Goal: Task Accomplishment & Management: Manage account settings

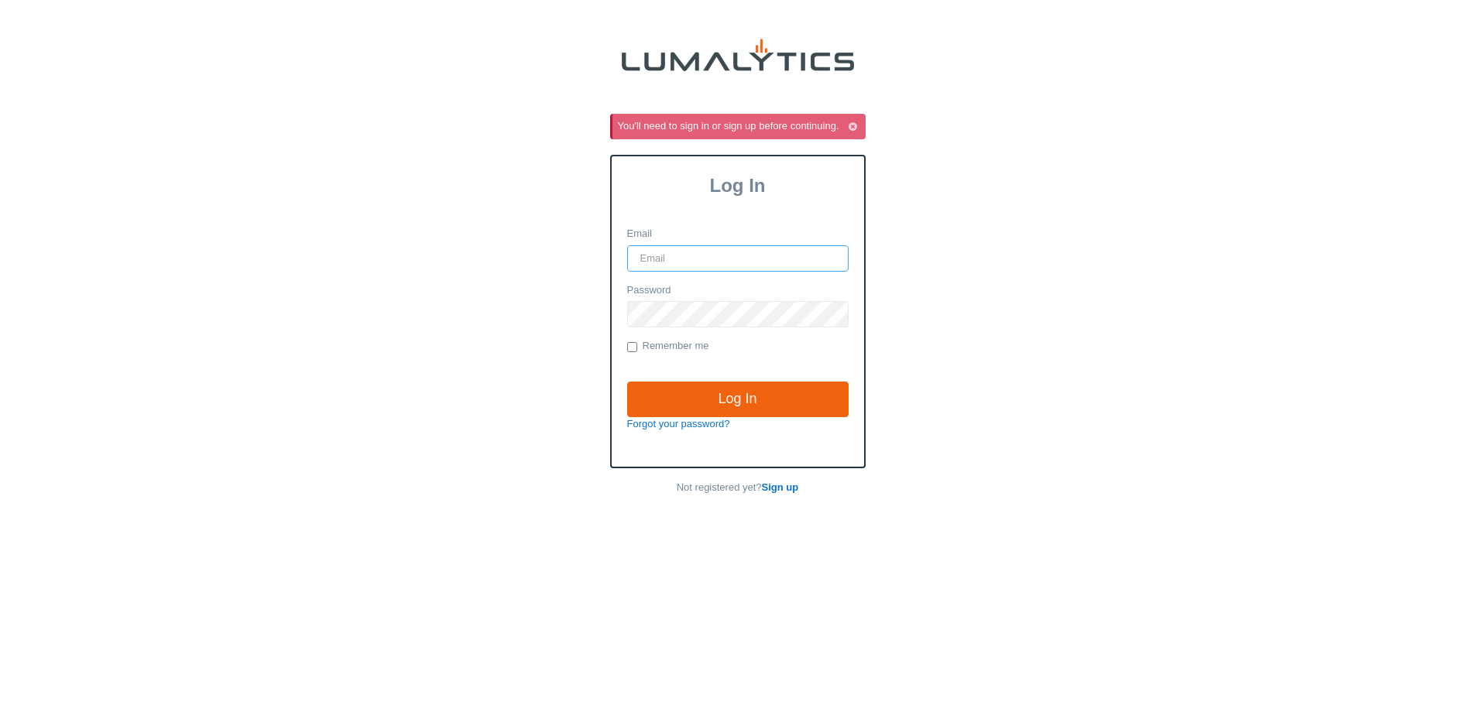
type input "[EMAIL_ADDRESS][DOMAIN_NAME]"
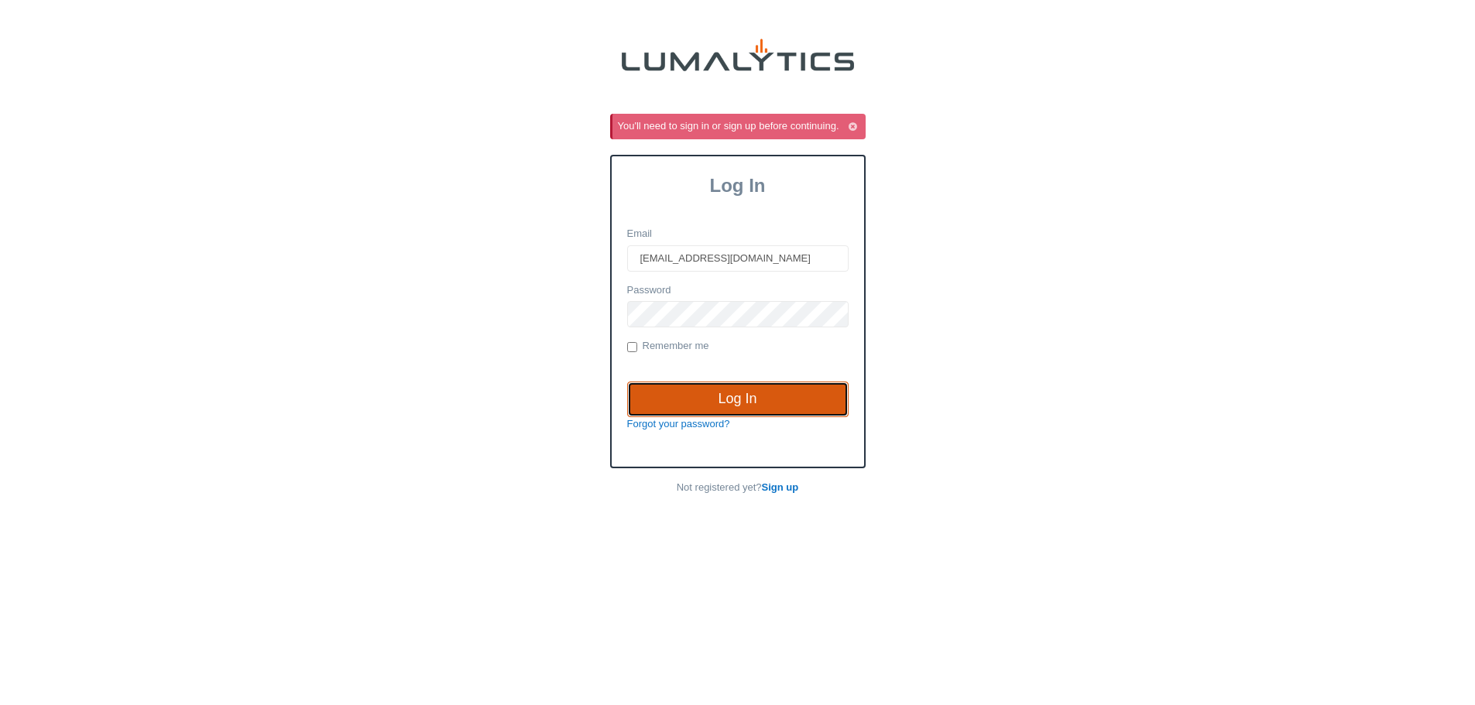
click at [763, 403] on input "Log In" at bounding box center [737, 400] width 221 height 36
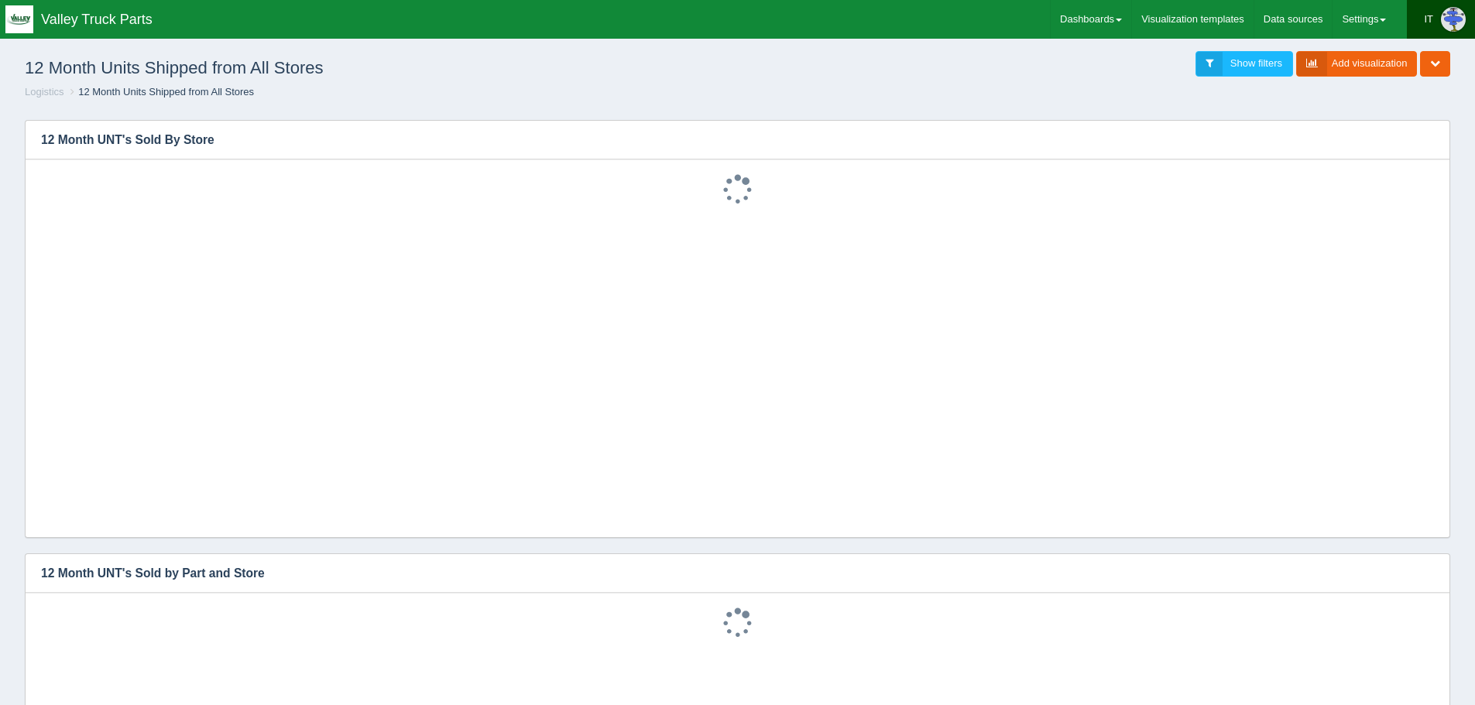
click at [1454, 19] on img at bounding box center [1453, 19] width 25 height 25
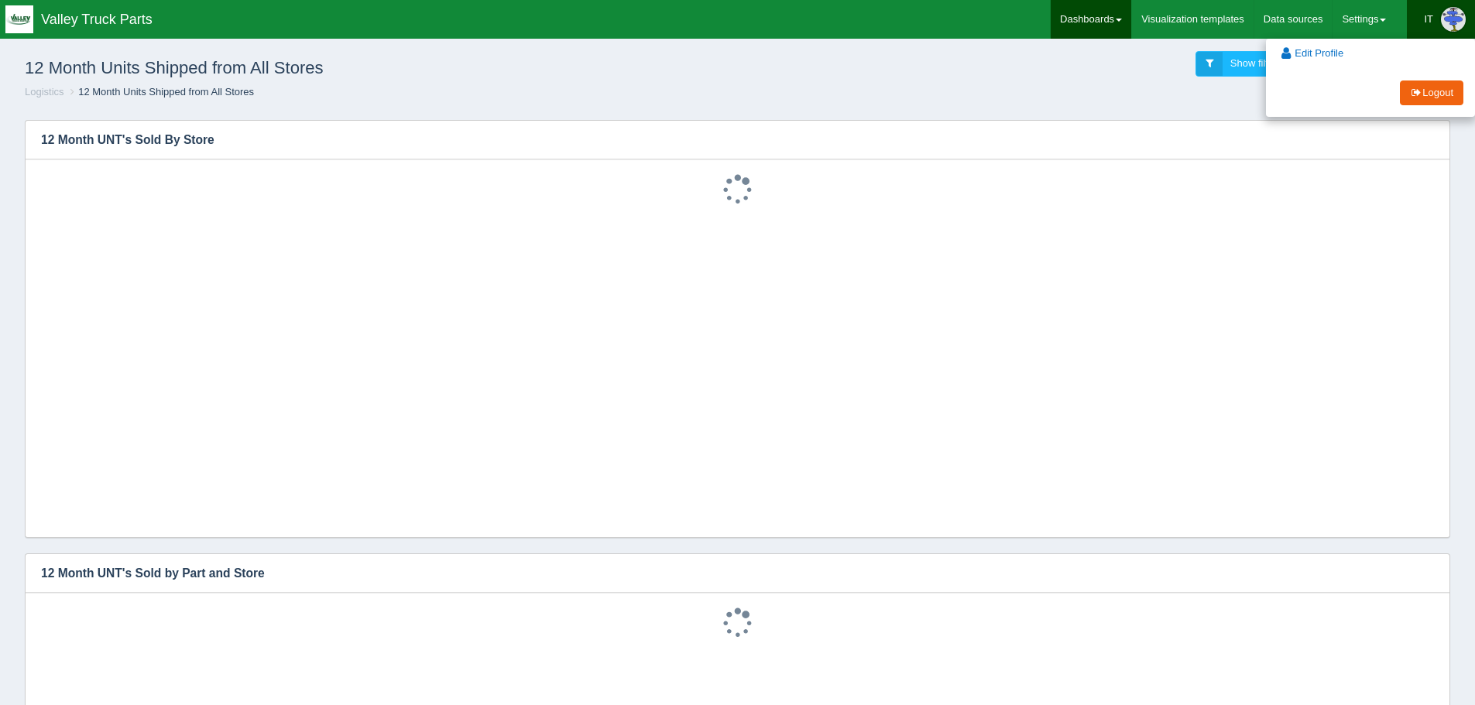
click at [1094, 16] on link "Dashboards" at bounding box center [1091, 19] width 81 height 39
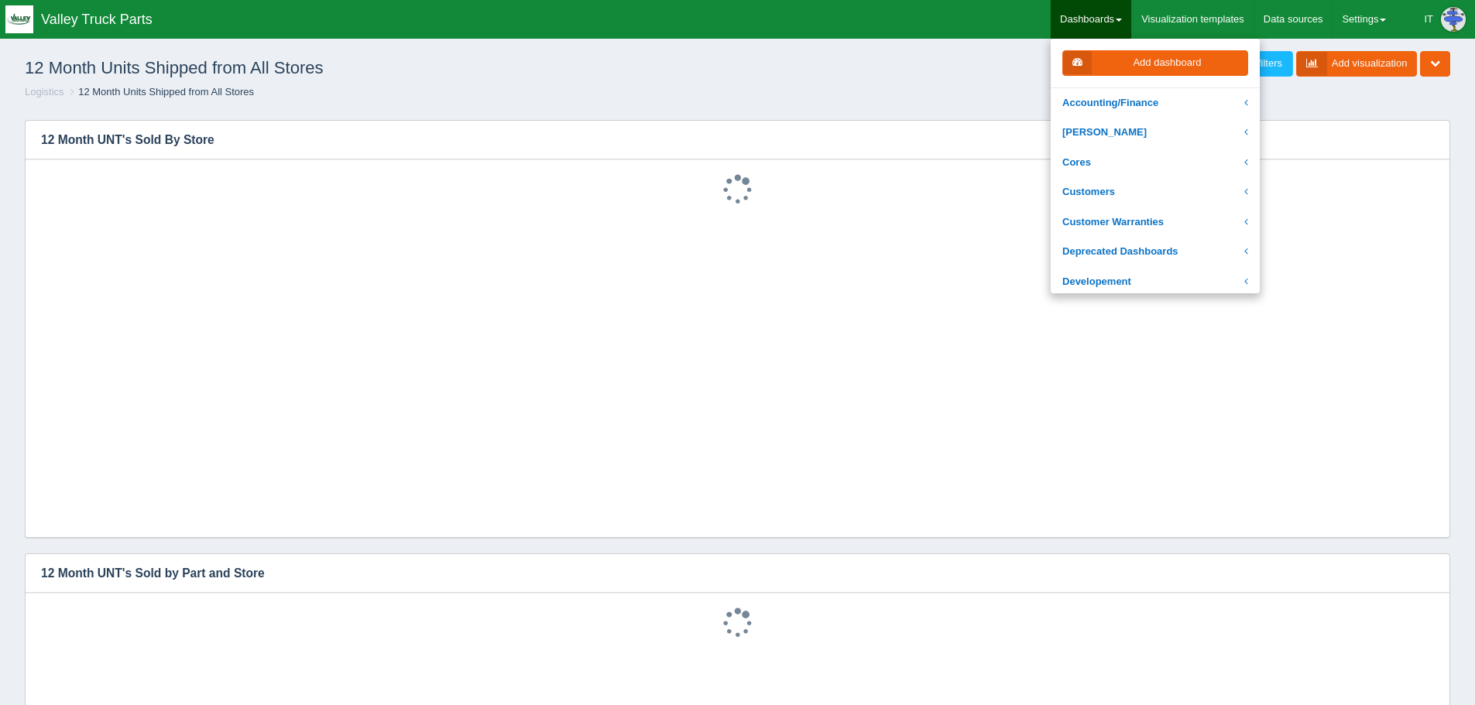
click at [1404, 23] on ul "Dashboards Add dashboard Accounting/Finance Chuck Noordyke 24-Month Replenishab…" at bounding box center [1222, 19] width 369 height 39
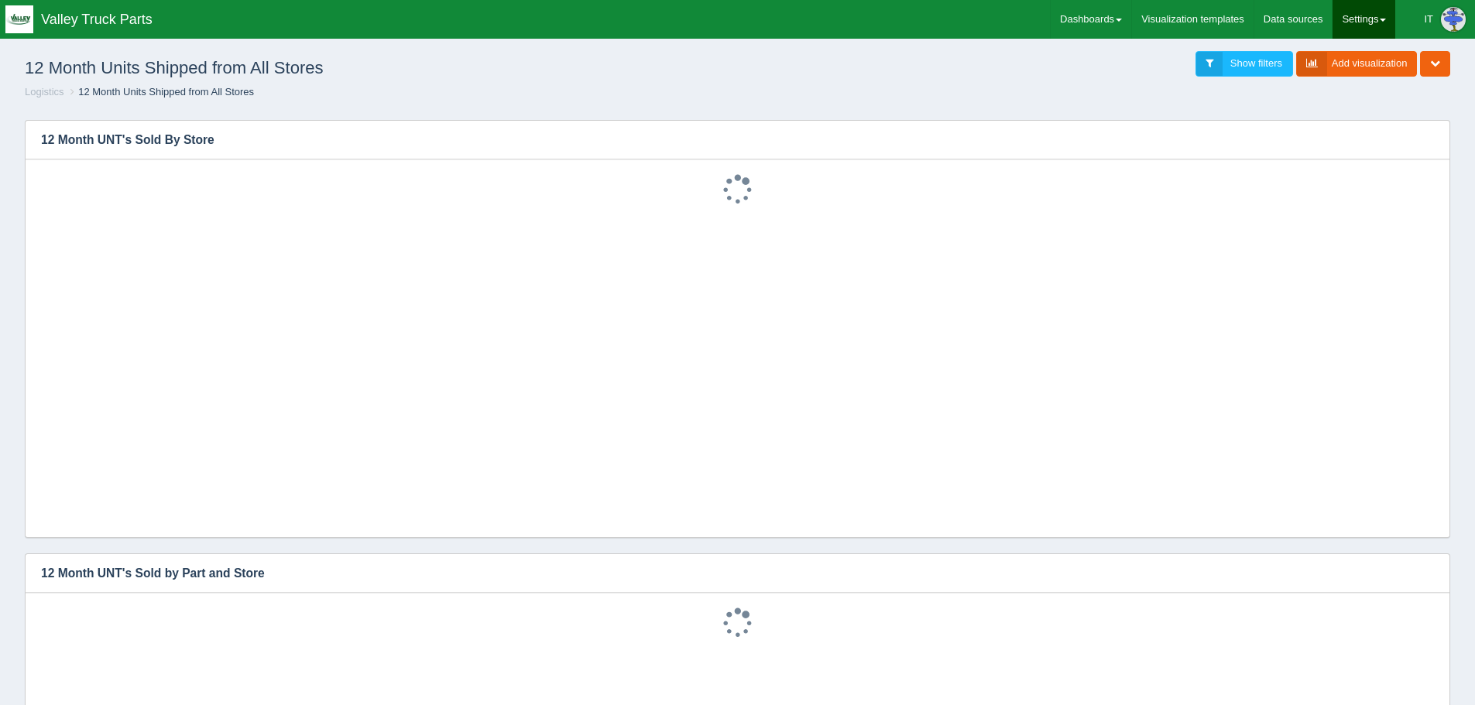
click at [1366, 17] on link "Settings" at bounding box center [1363, 19] width 63 height 39
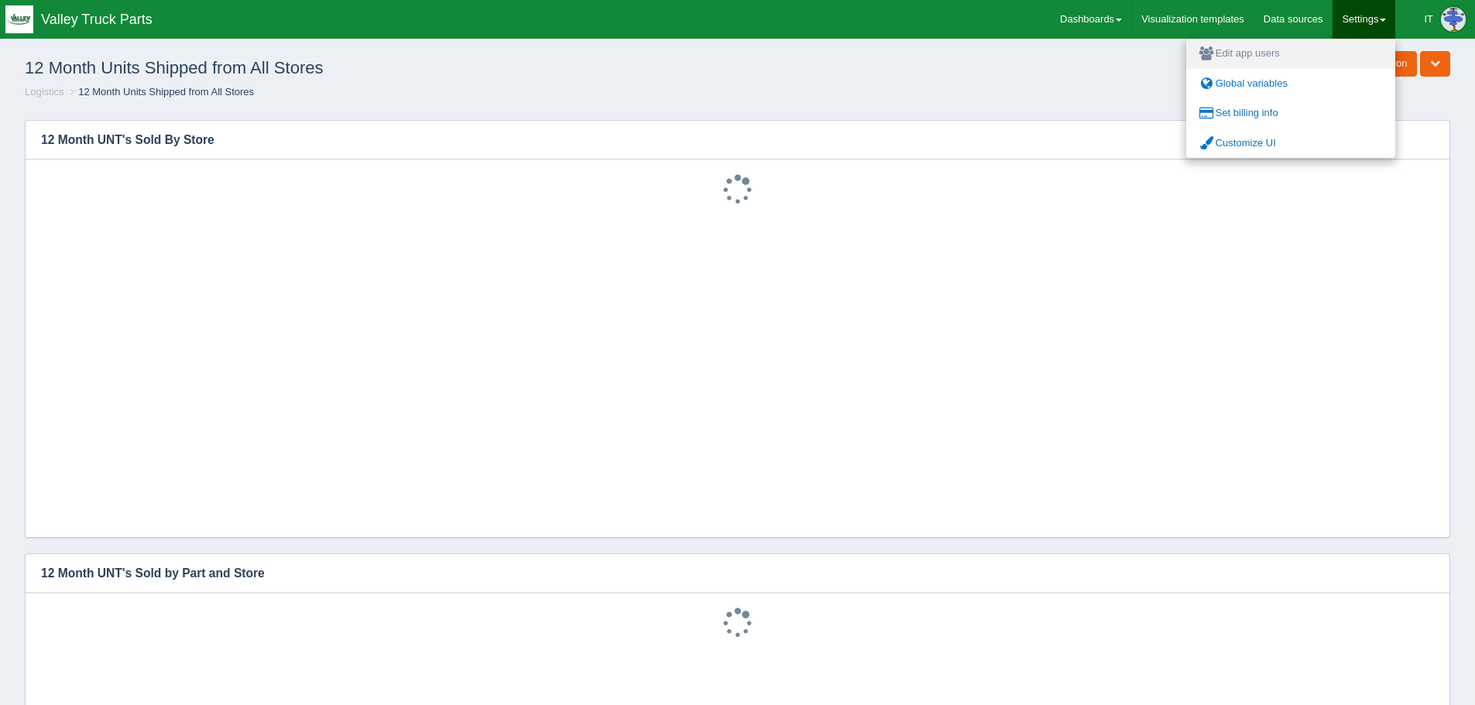
click at [1278, 57] on link "Edit app users" at bounding box center [1290, 54] width 209 height 30
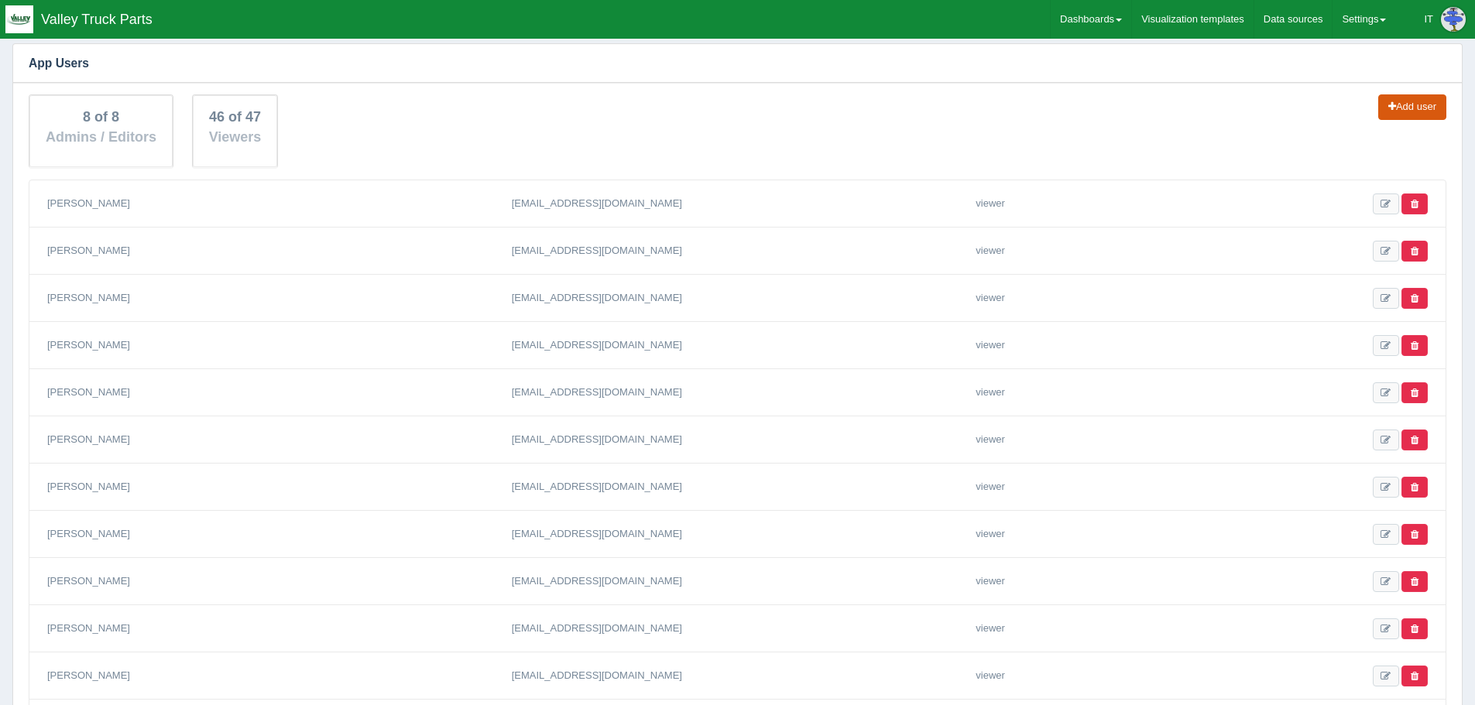
click at [1410, 107] on link "Add user" at bounding box center [1412, 107] width 68 height 26
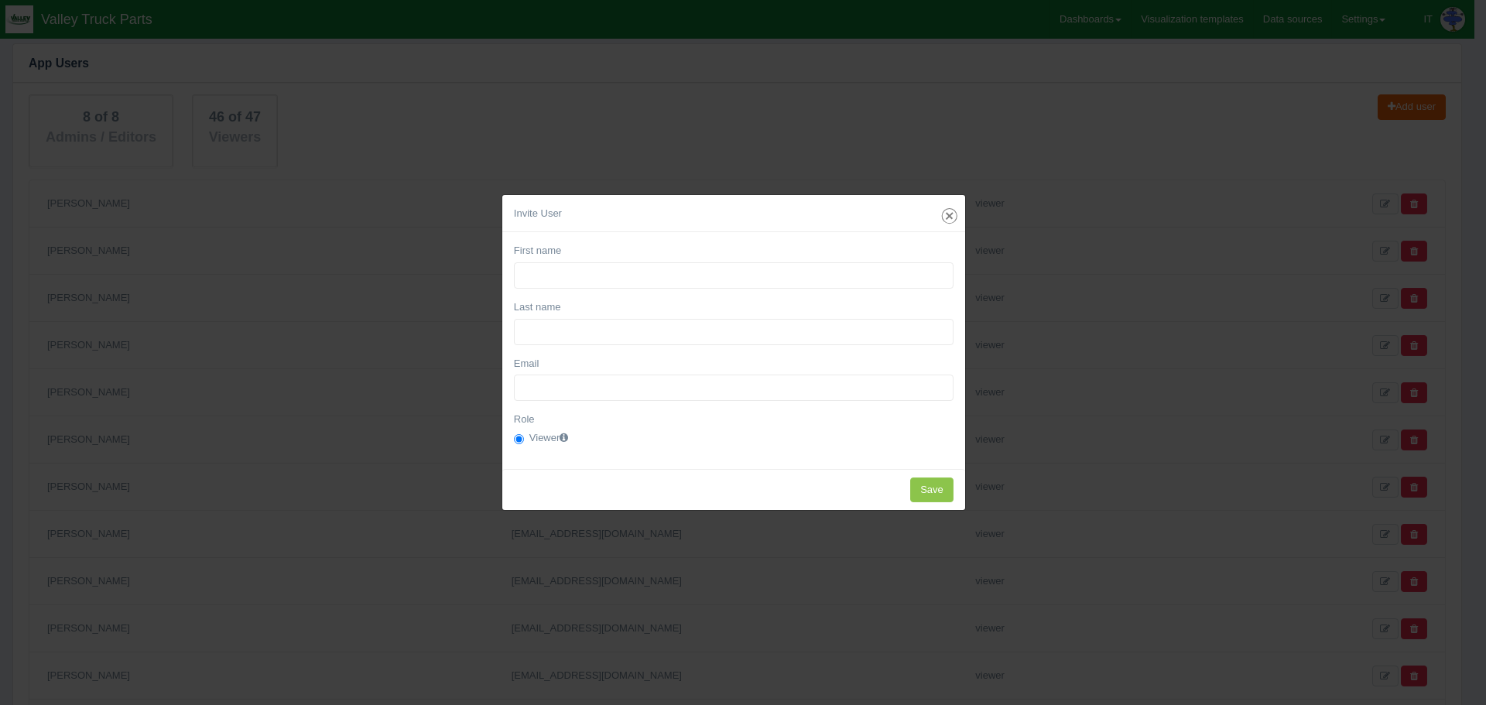
click at [948, 218] on icon "Close" at bounding box center [950, 216] width 22 height 22
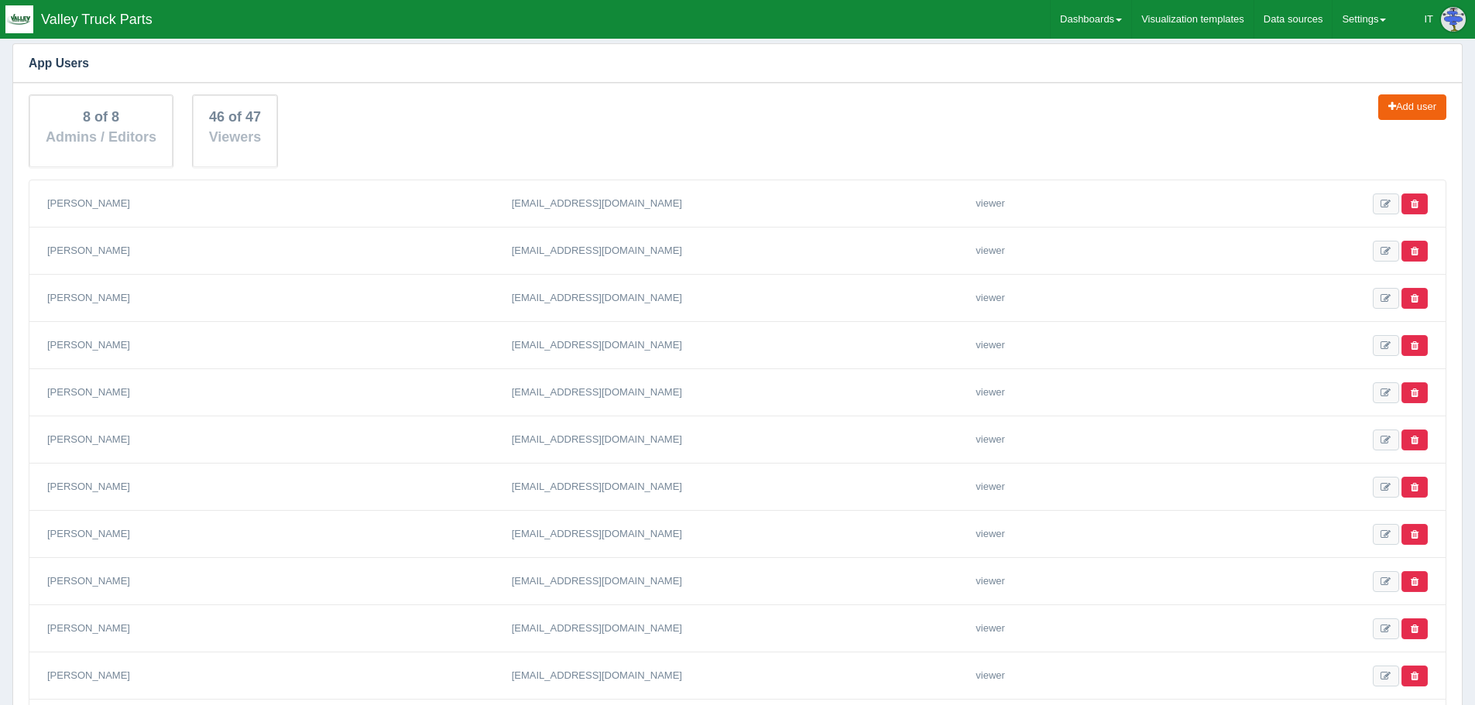
click at [1111, 196] on div "viewer" at bounding box center [1085, 203] width 232 height 23
click at [979, 77] on h3 "App Users" at bounding box center [737, 63] width 1449 height 39
click at [1436, 104] on link "Add user" at bounding box center [1412, 107] width 68 height 26
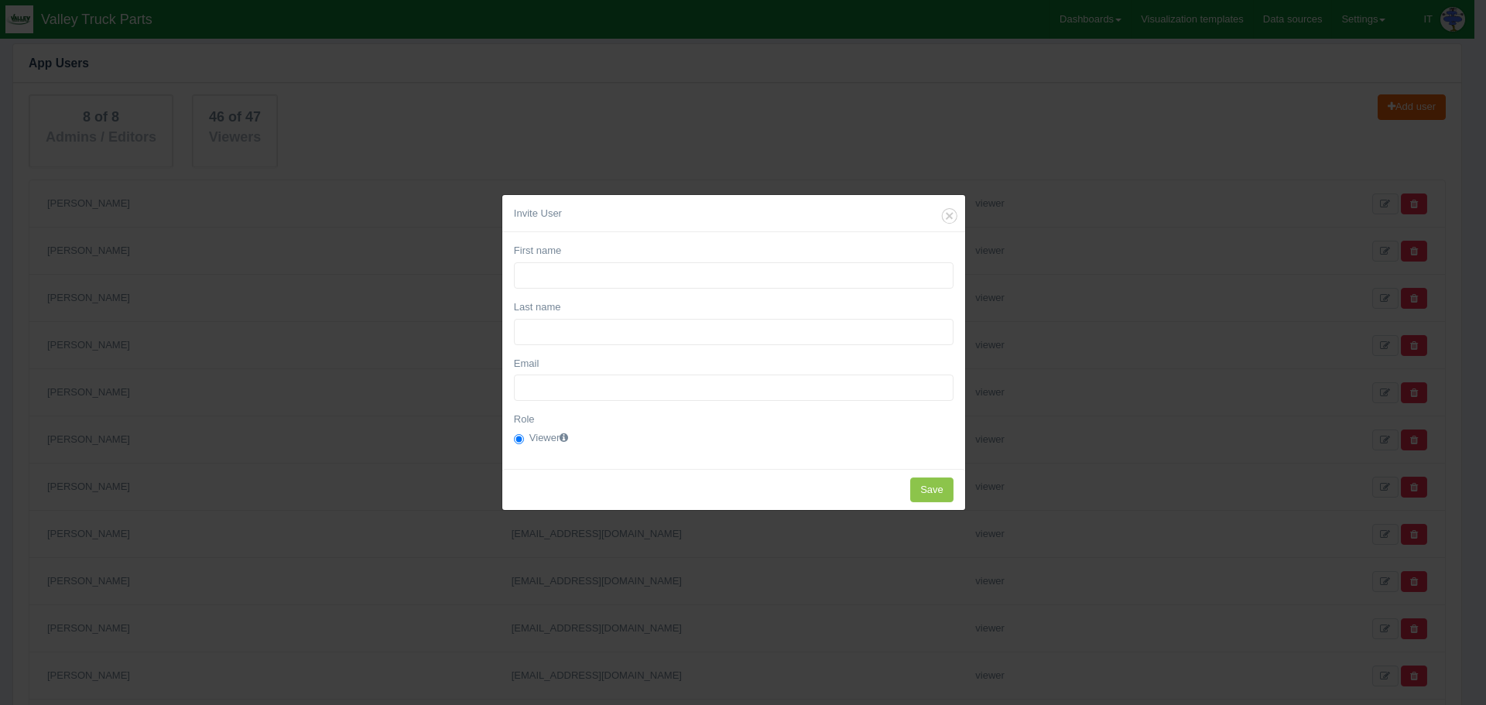
click at [1360, 56] on div "Invite User First name Last name Email Role Viewer Save" at bounding box center [743, 352] width 1486 height 705
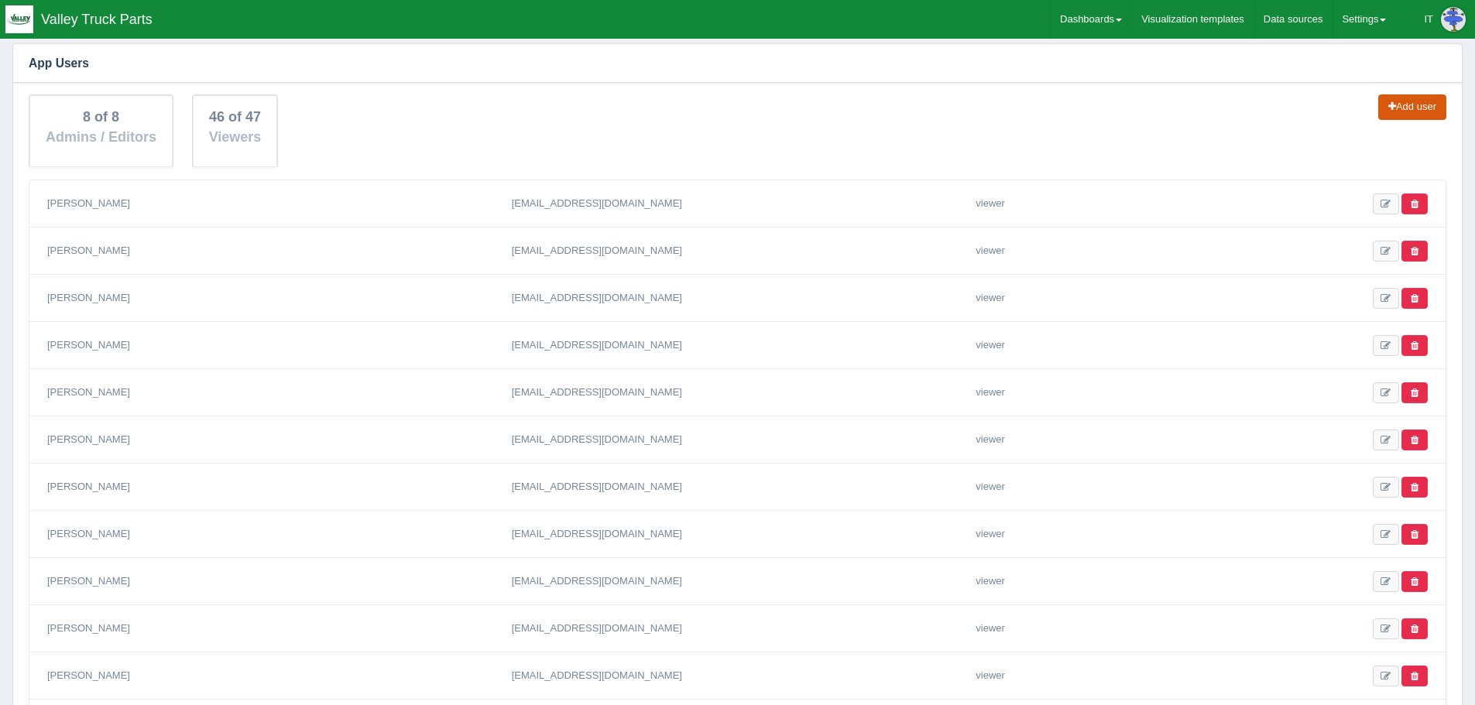
click at [1426, 103] on link "Add user" at bounding box center [1412, 107] width 68 height 26
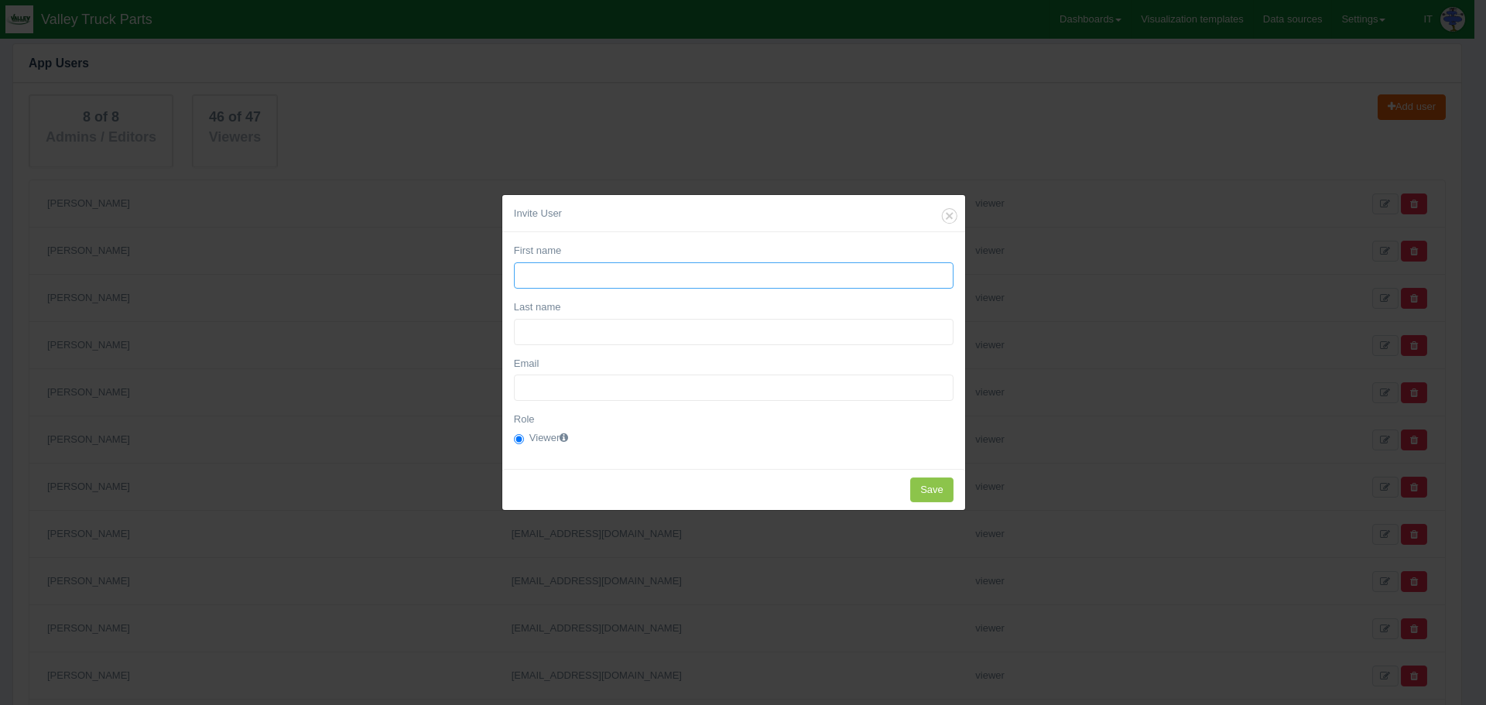
click at [566, 263] on input "First name" at bounding box center [734, 275] width 440 height 26
paste input "Gretchen Nichols"
type input "Gretchen Nichols"
click at [520, 327] on input "Last name" at bounding box center [734, 332] width 440 height 26
paste input "Gretchen Nichols"
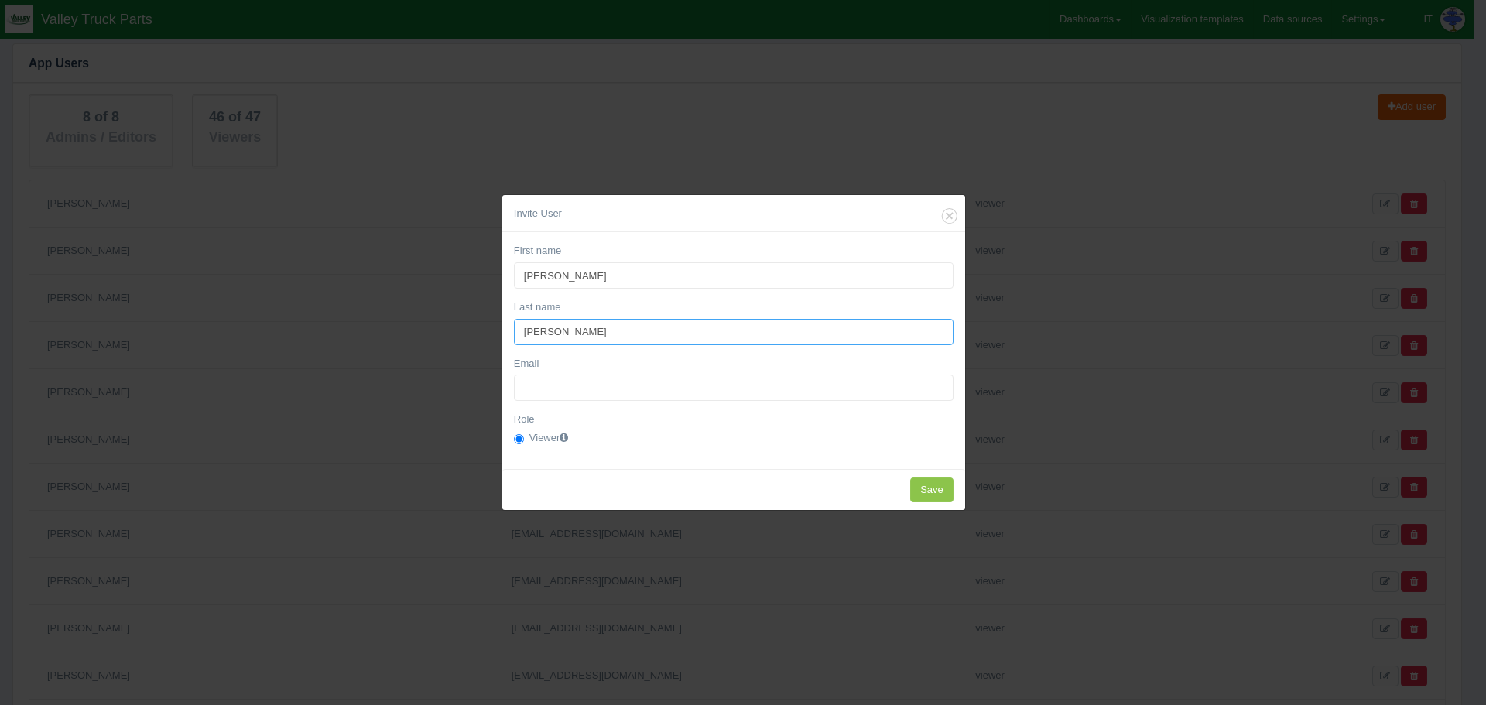
click at [523, 328] on input "Gretchen Nichols" at bounding box center [734, 332] width 440 height 26
type input "Nichols"
click at [587, 276] on input "Gretchen Nichols" at bounding box center [734, 275] width 440 height 26
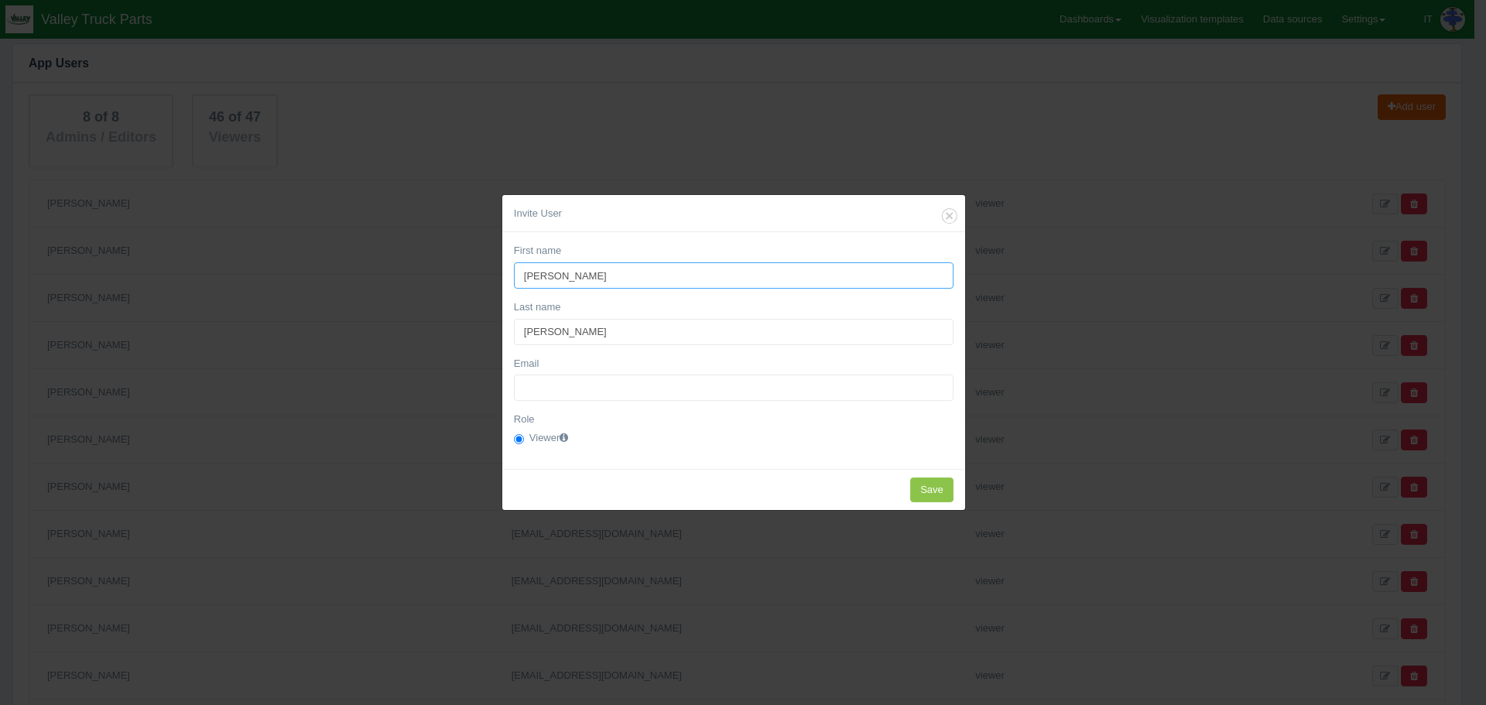
type input "Gretchen"
click at [553, 390] on input "Email" at bounding box center [734, 388] width 440 height 26
click at [632, 391] on input "Email" at bounding box center [734, 388] width 440 height 26
paste input "gnichols@valleytruckparts.com"
type input "gnichols@valleytruckparts.com"
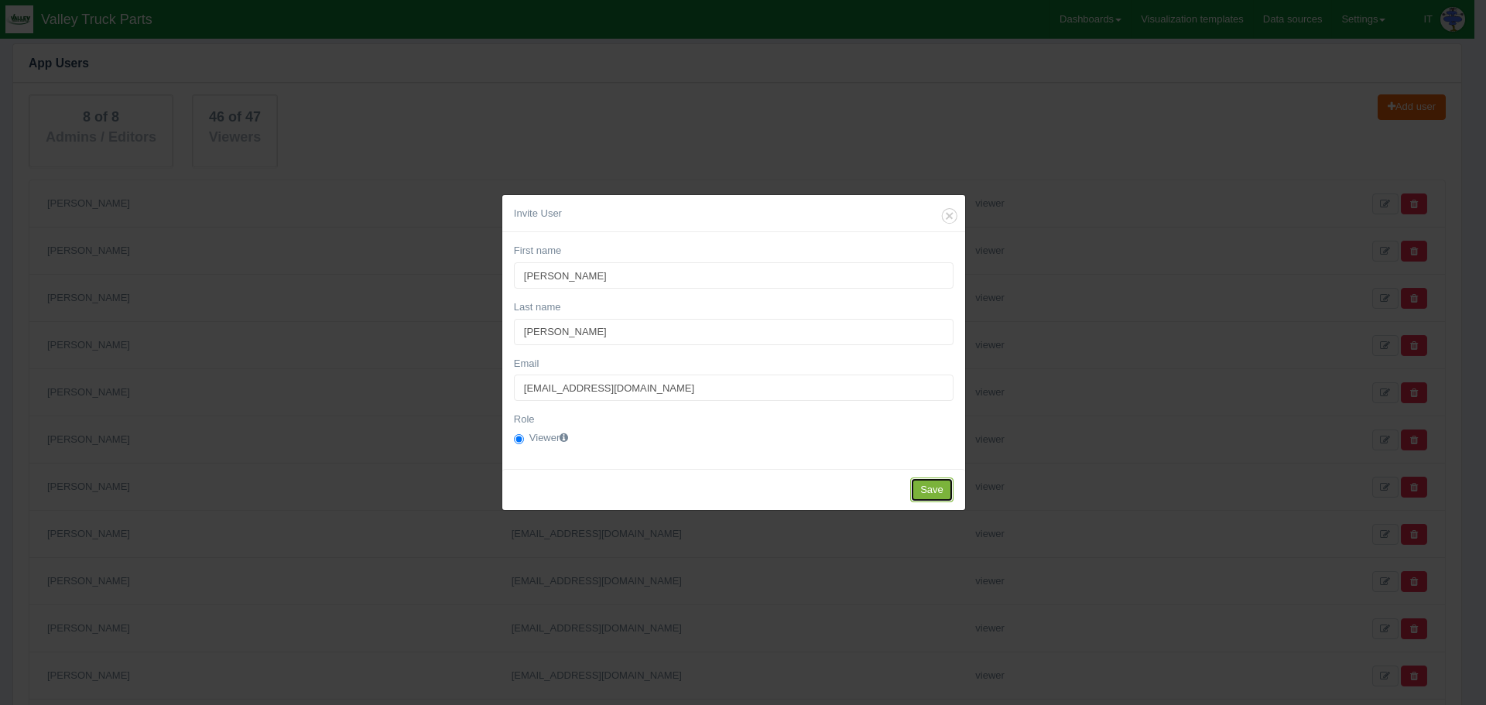
click at [938, 480] on input "Save" at bounding box center [931, 491] width 43 height 26
type input "Save"
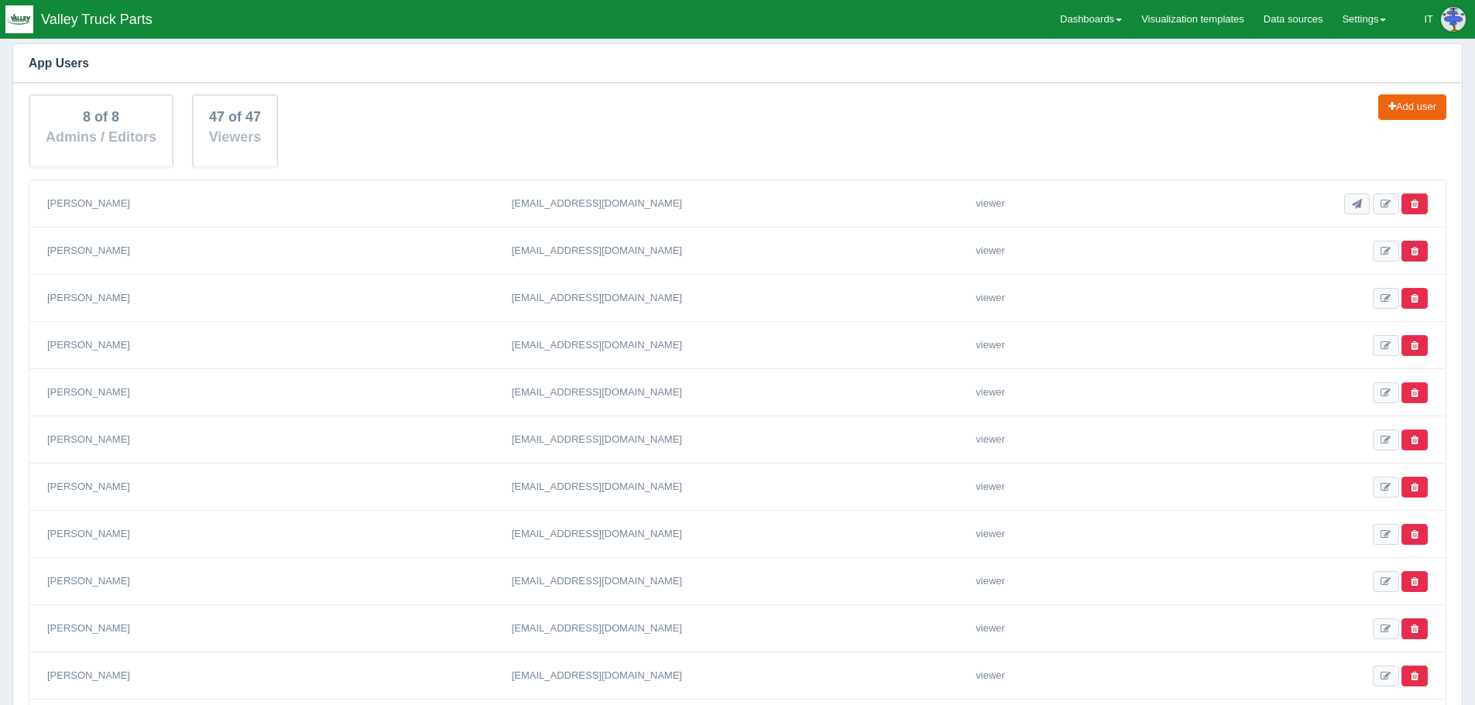
click at [26, 22] on img at bounding box center [19, 19] width 28 height 28
click at [1108, 24] on link "Dashboards" at bounding box center [1091, 19] width 81 height 39
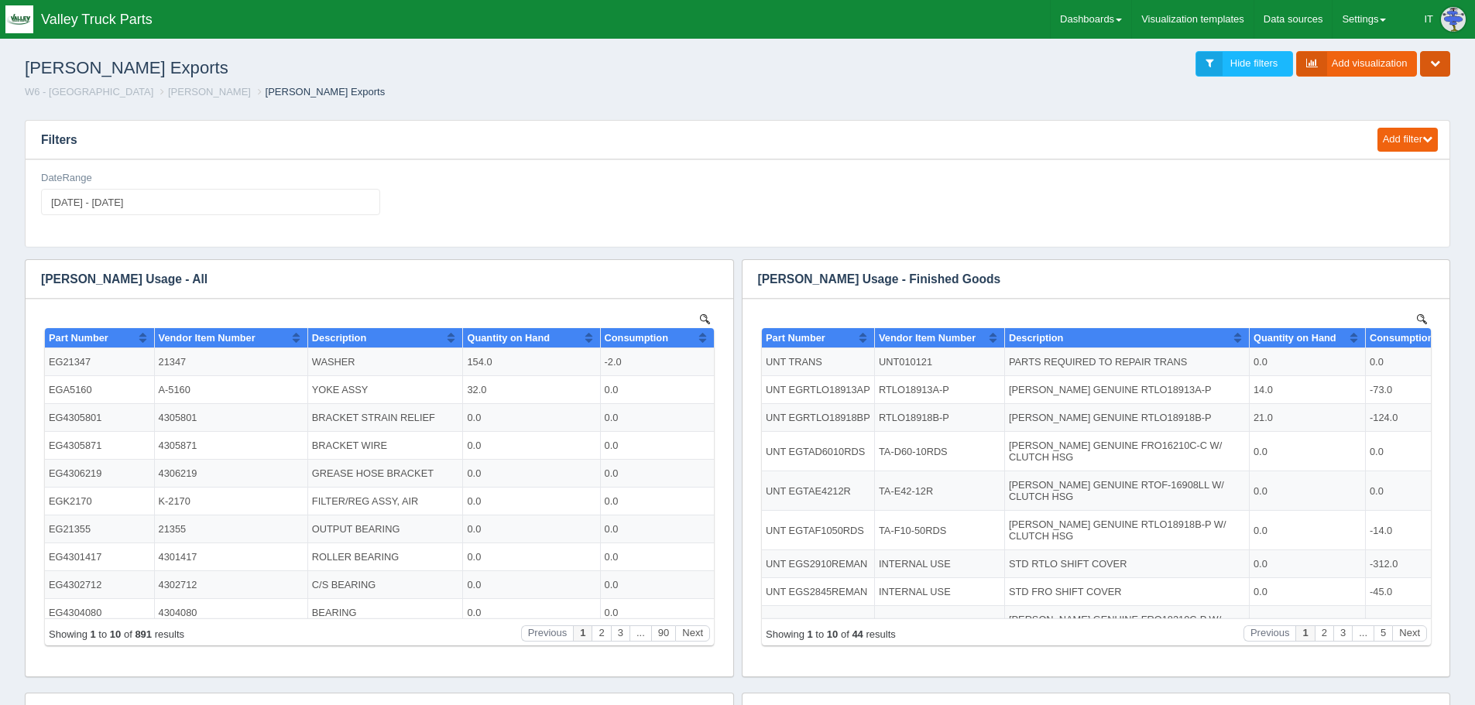
click at [1434, 67] on icon "button" at bounding box center [1435, 63] width 10 height 10
click at [1041, 111] on div "Add filter Date Date range Sql dropdown Deno dropdown Static dropdown Text fiel…" at bounding box center [737, 641] width 1450 height 1066
click at [1439, 65] on icon "button" at bounding box center [1435, 63] width 10 height 10
click at [1371, 157] on link "Share / Embed dashboard" at bounding box center [1383, 153] width 133 height 22
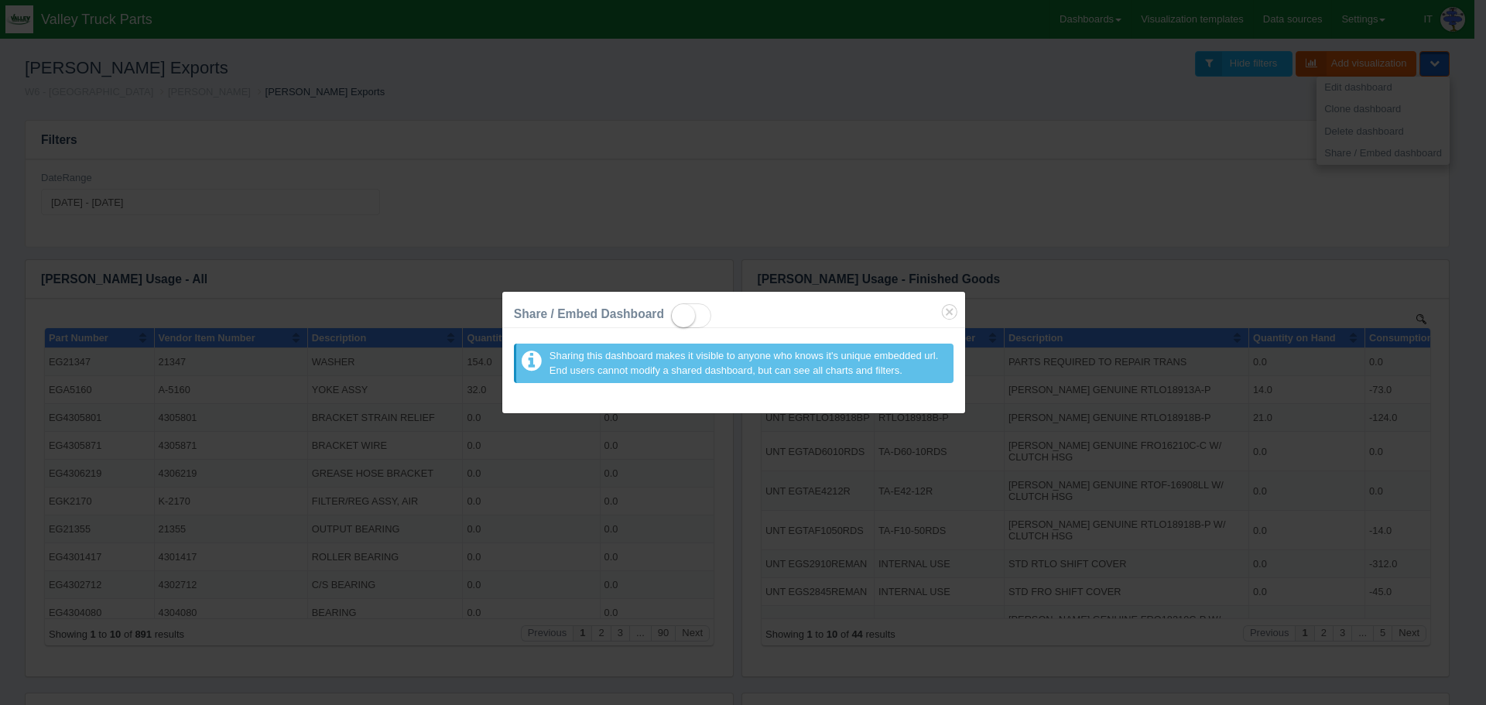
click at [900, 170] on div "Share / Embed Dashboard Sharing this dashboard makes it visible to anyone who k…" at bounding box center [743, 352] width 1486 height 705
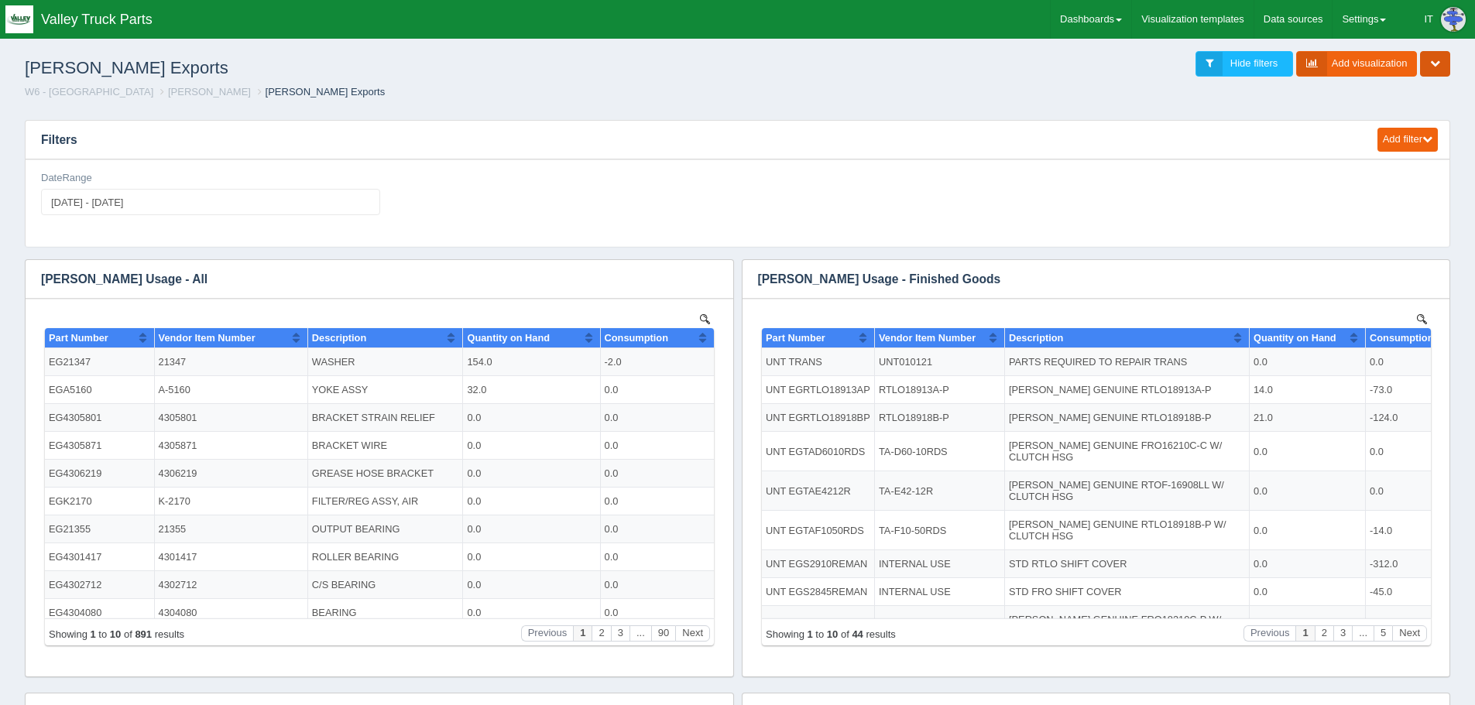
click at [1438, 60] on icon "button" at bounding box center [1435, 63] width 10 height 10
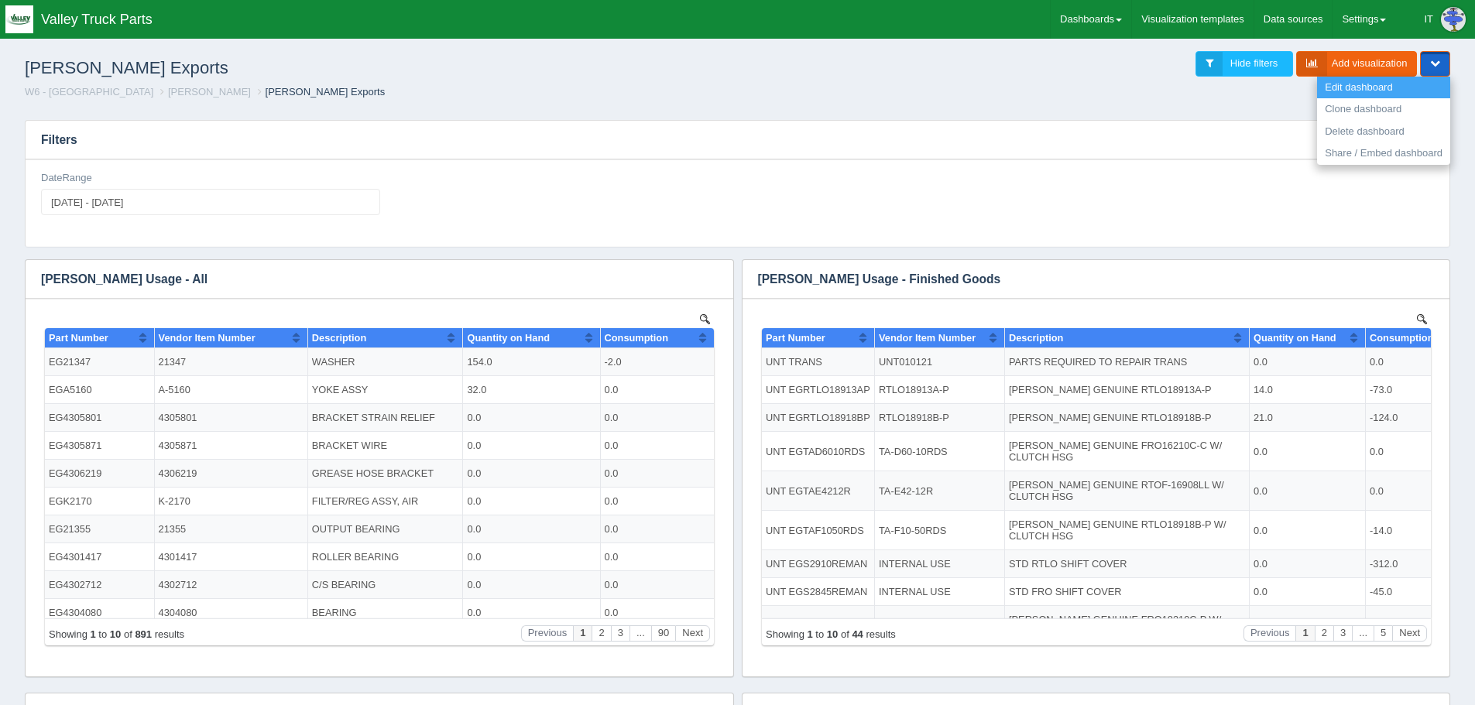
click at [1370, 94] on link "Edit dashboard" at bounding box center [1383, 88] width 133 height 22
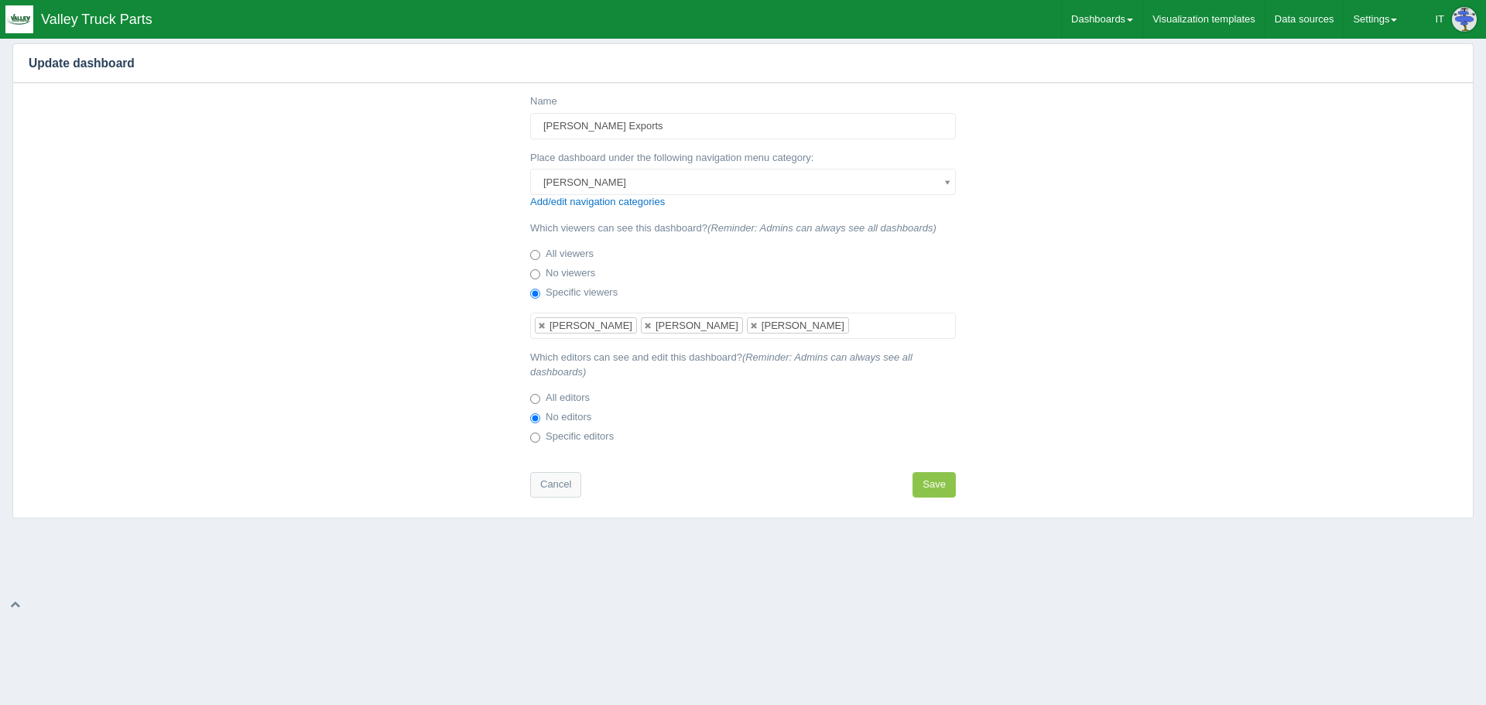
scroll to position [116, 0]
click at [803, 324] on ul "Shannon Coy Matt Thompson Lora Gray" at bounding box center [743, 326] width 426 height 26
type input "gre"
select select "7012"
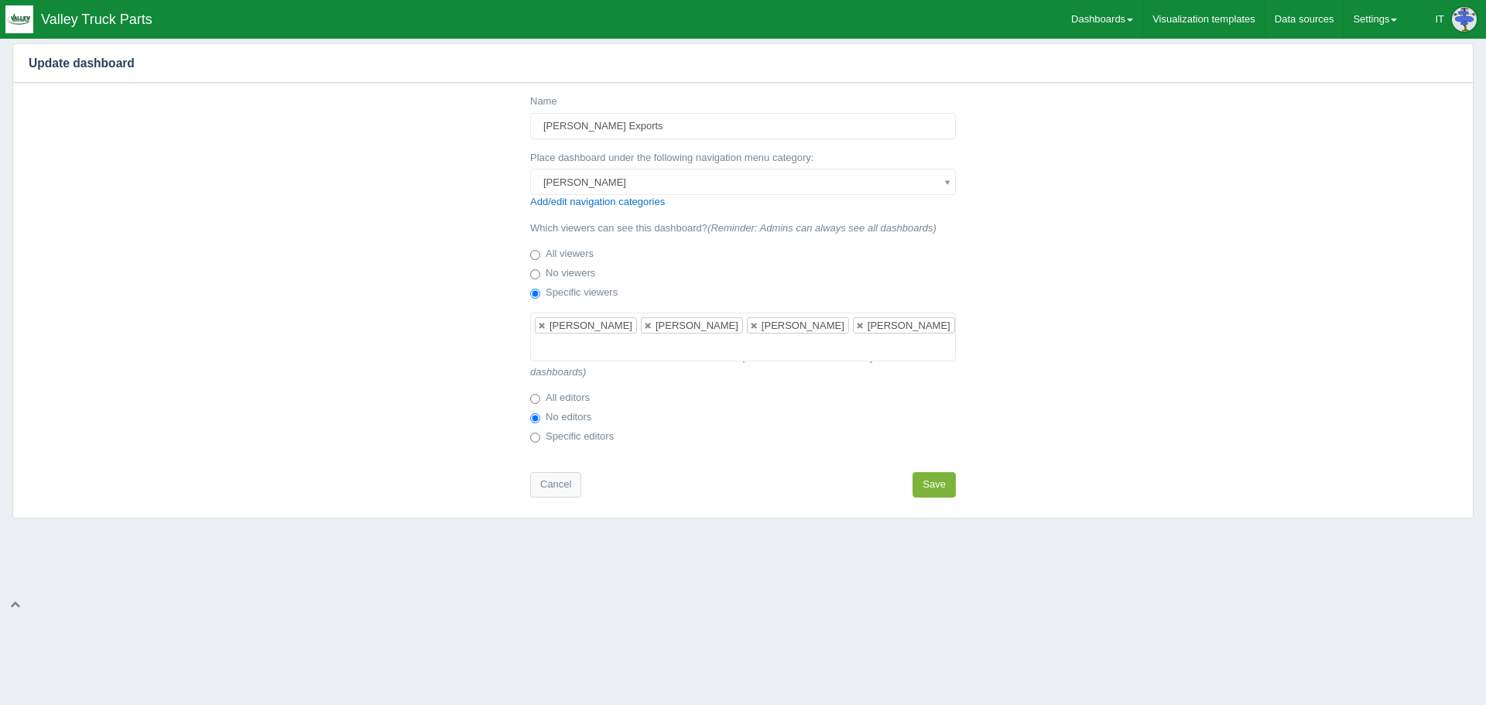
click at [946, 484] on button "Save" at bounding box center [934, 485] width 43 height 26
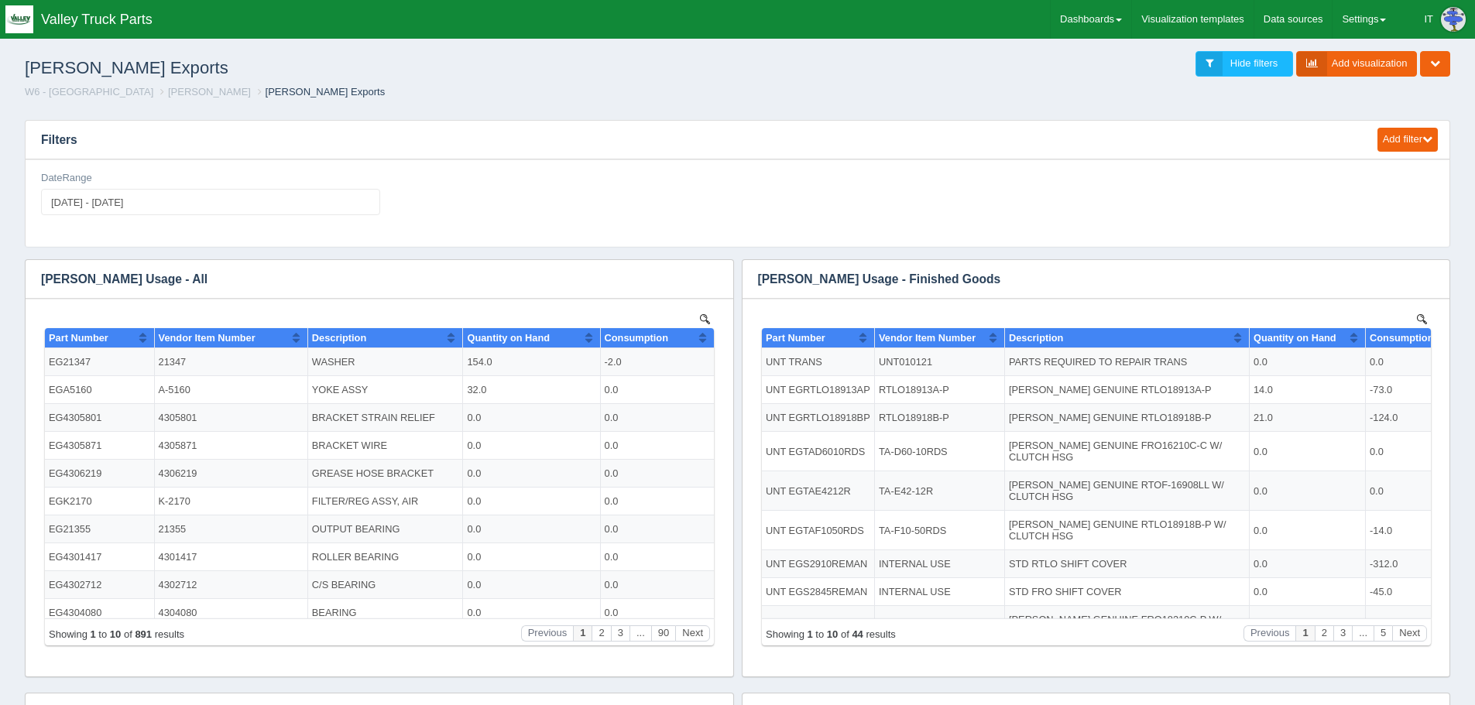
click at [1129, 128] on h3 "Filters" at bounding box center [694, 140] width 1337 height 39
click at [1435, 70] on button "button" at bounding box center [1435, 64] width 30 height 26
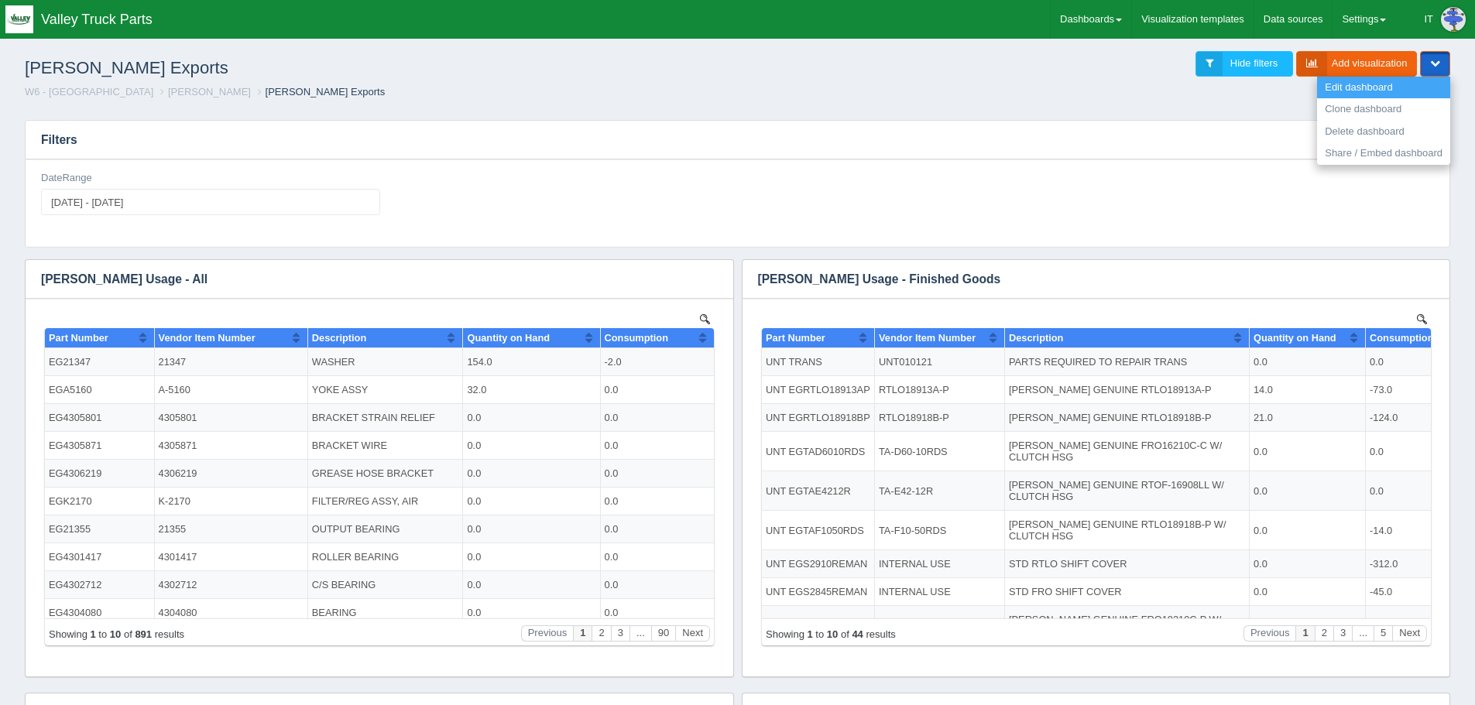
click at [1383, 94] on link "Edit dashboard" at bounding box center [1383, 88] width 133 height 22
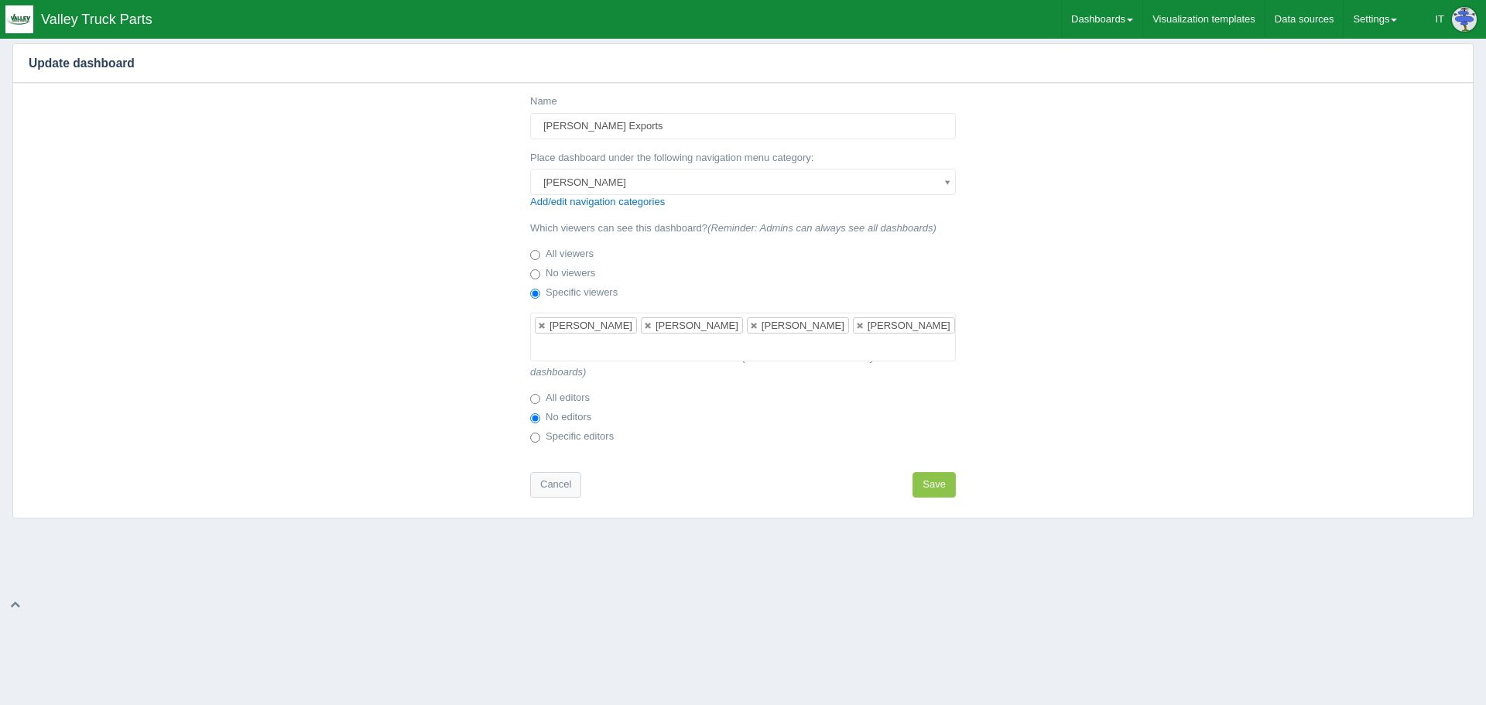
click at [1293, 233] on div "Name Eaton Exports Place dashboard under the following navigation menu category…" at bounding box center [743, 300] width 1460 height 434
click at [91, 21] on span "Valley Truck Parts" at bounding box center [96, 19] width 111 height 15
click at [562, 484] on link "Cancel" at bounding box center [555, 485] width 51 height 26
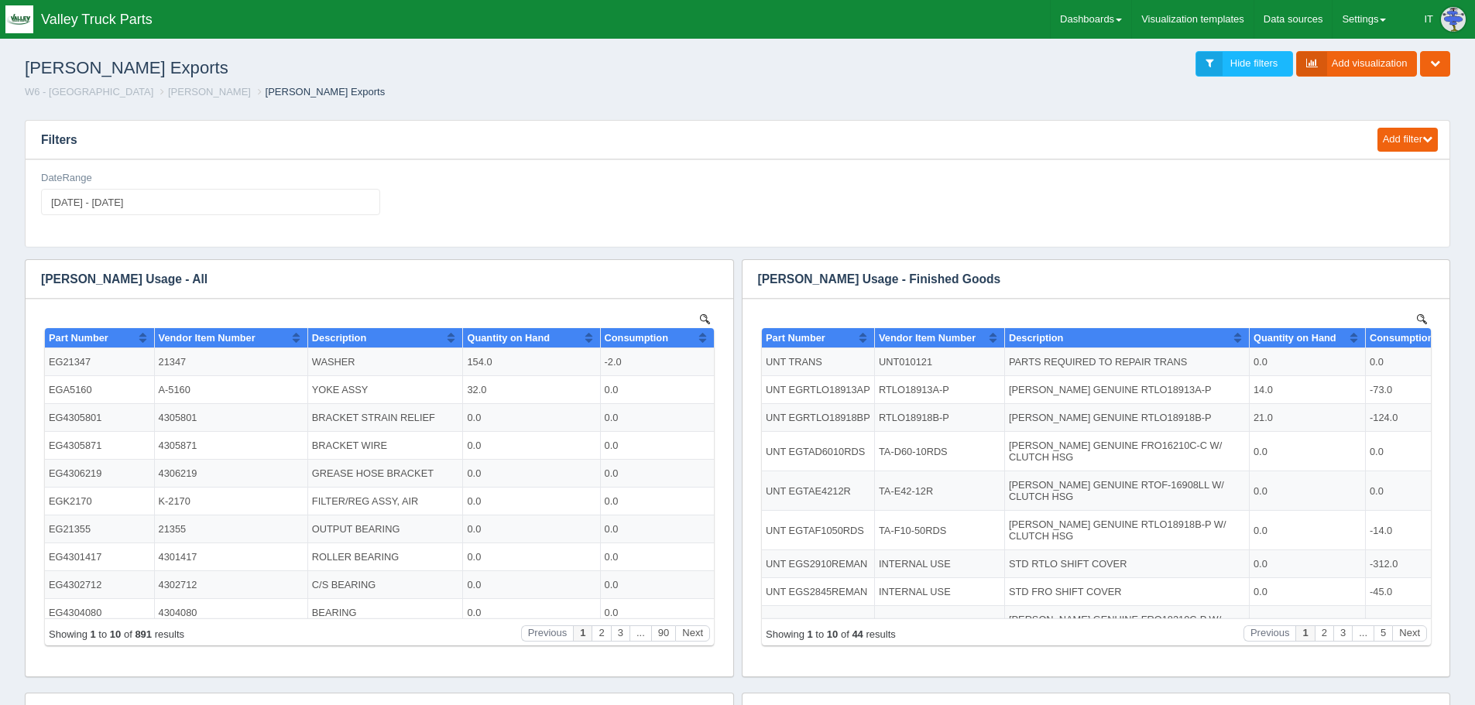
click at [1303, 122] on h3 "Filters" at bounding box center [694, 140] width 1337 height 39
click at [1106, 28] on link "Dashboards" at bounding box center [1091, 19] width 81 height 39
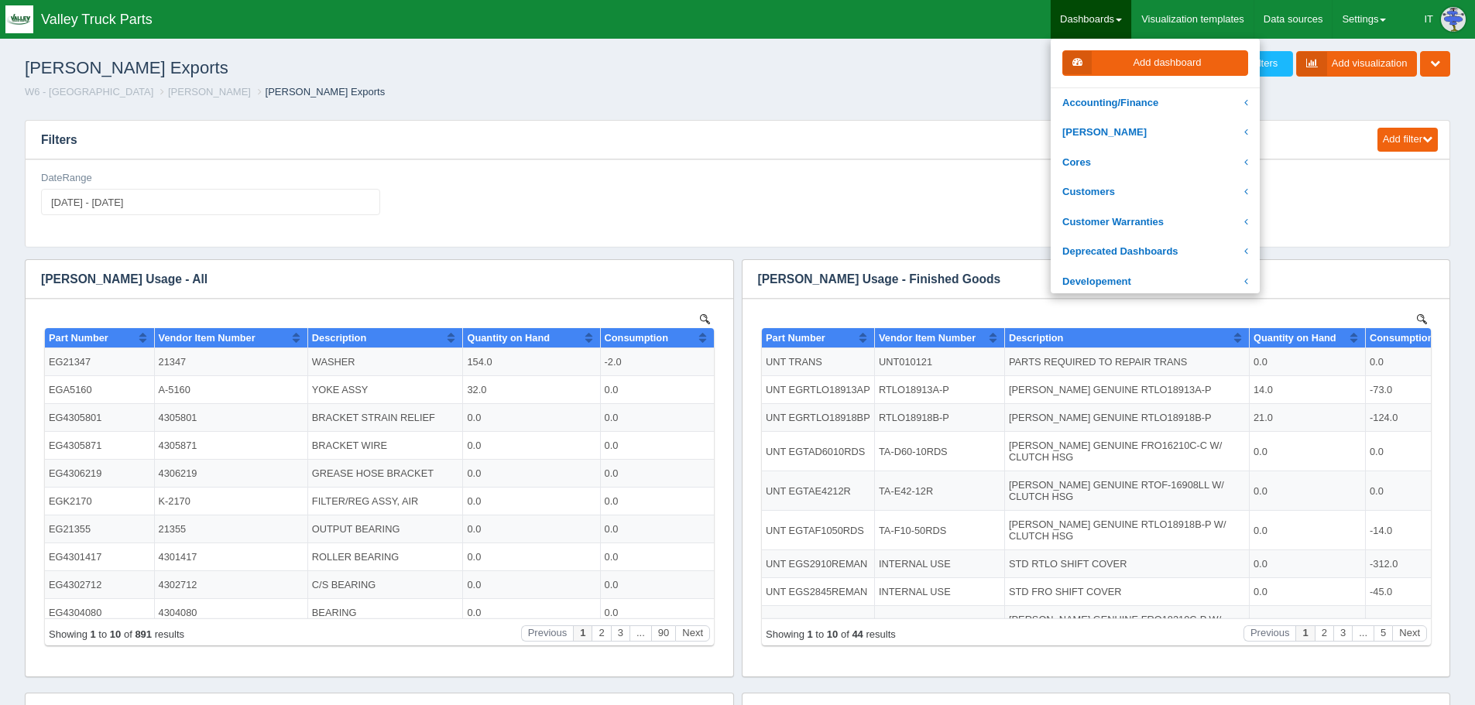
click at [831, 50] on div "[PERSON_NAME] Exports Hide filters Add visualization Edit dashboard Clone dashb…" at bounding box center [737, 64] width 1450 height 42
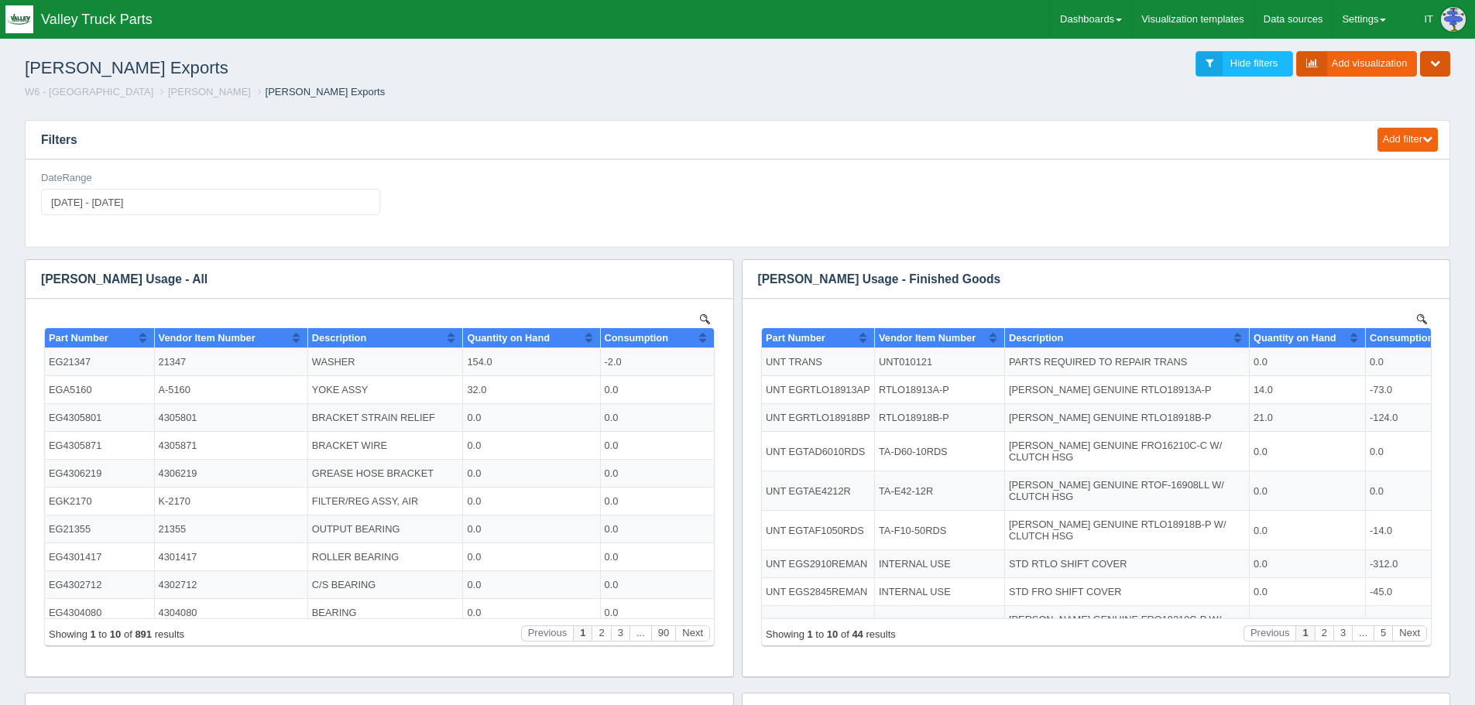
click at [1449, 66] on button "button" at bounding box center [1435, 64] width 30 height 26
click at [1378, 154] on link "Share / Embed dashboard" at bounding box center [1383, 153] width 133 height 22
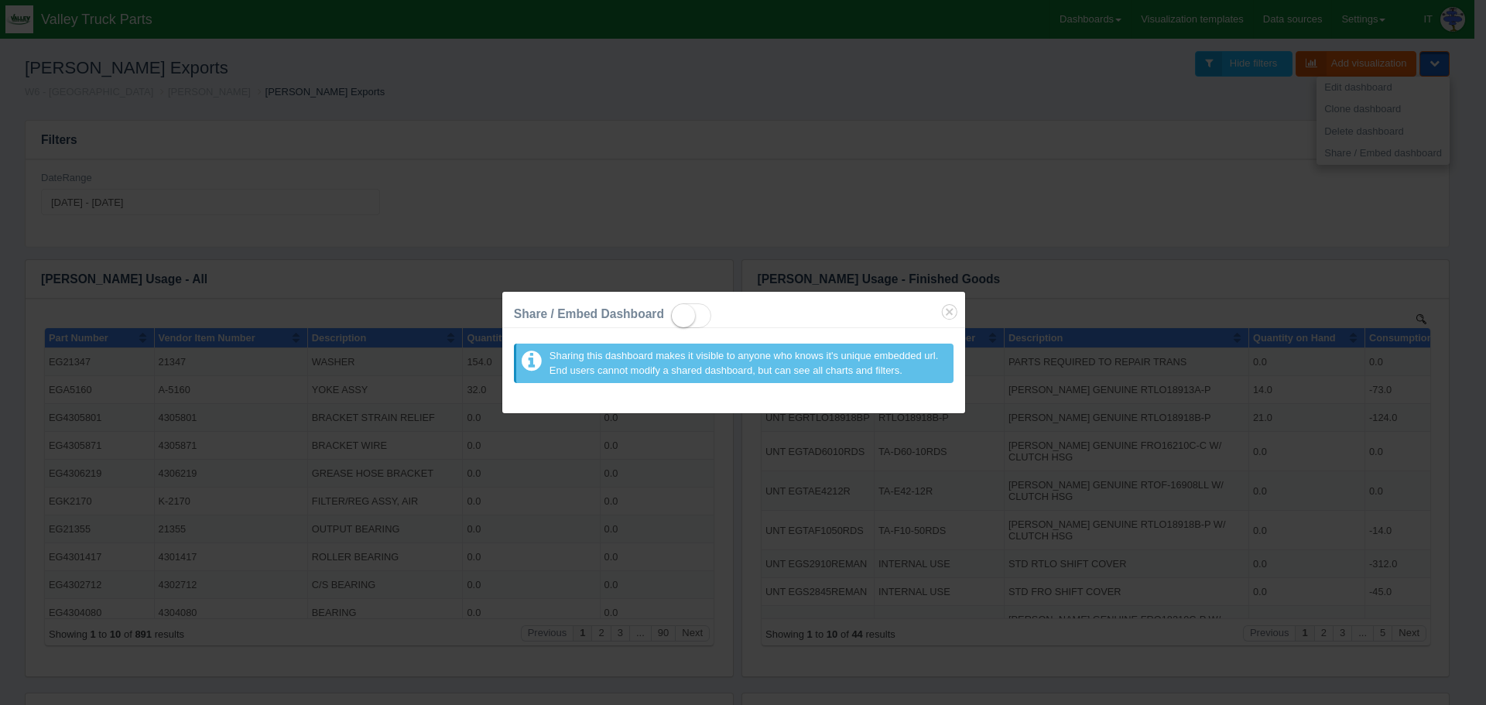
click at [862, 89] on div "Share / Embed Dashboard Sharing this dashboard makes it visible to anyone who k…" at bounding box center [743, 352] width 1486 height 705
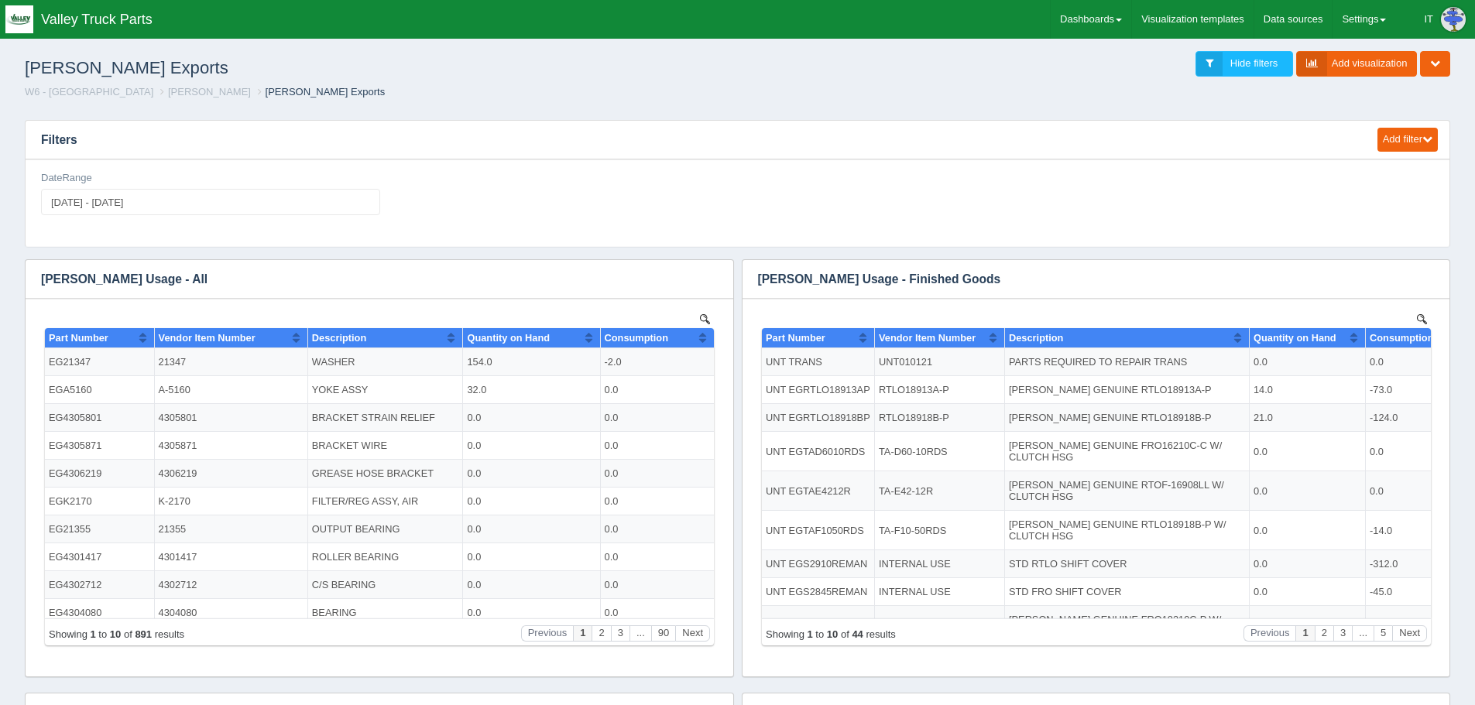
click at [1428, 180] on div "Edit filter Delete filter DateRange [DATE] - [DATE]" at bounding box center [737, 199] width 1405 height 57
click at [1435, 60] on icon "button" at bounding box center [1435, 63] width 10 height 10
click at [1362, 160] on link "Share / Embed dashboard" at bounding box center [1383, 153] width 133 height 22
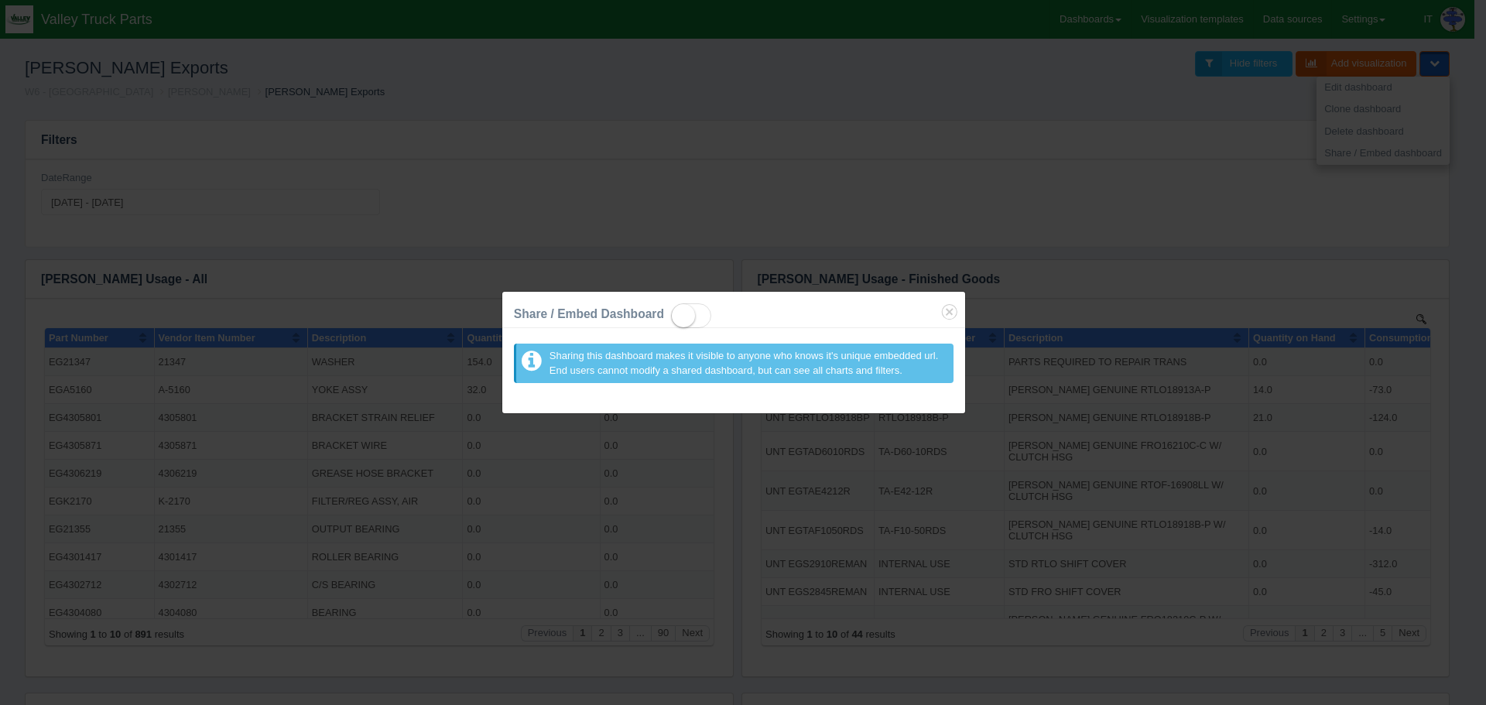
click at [691, 318] on small at bounding box center [683, 315] width 23 height 23
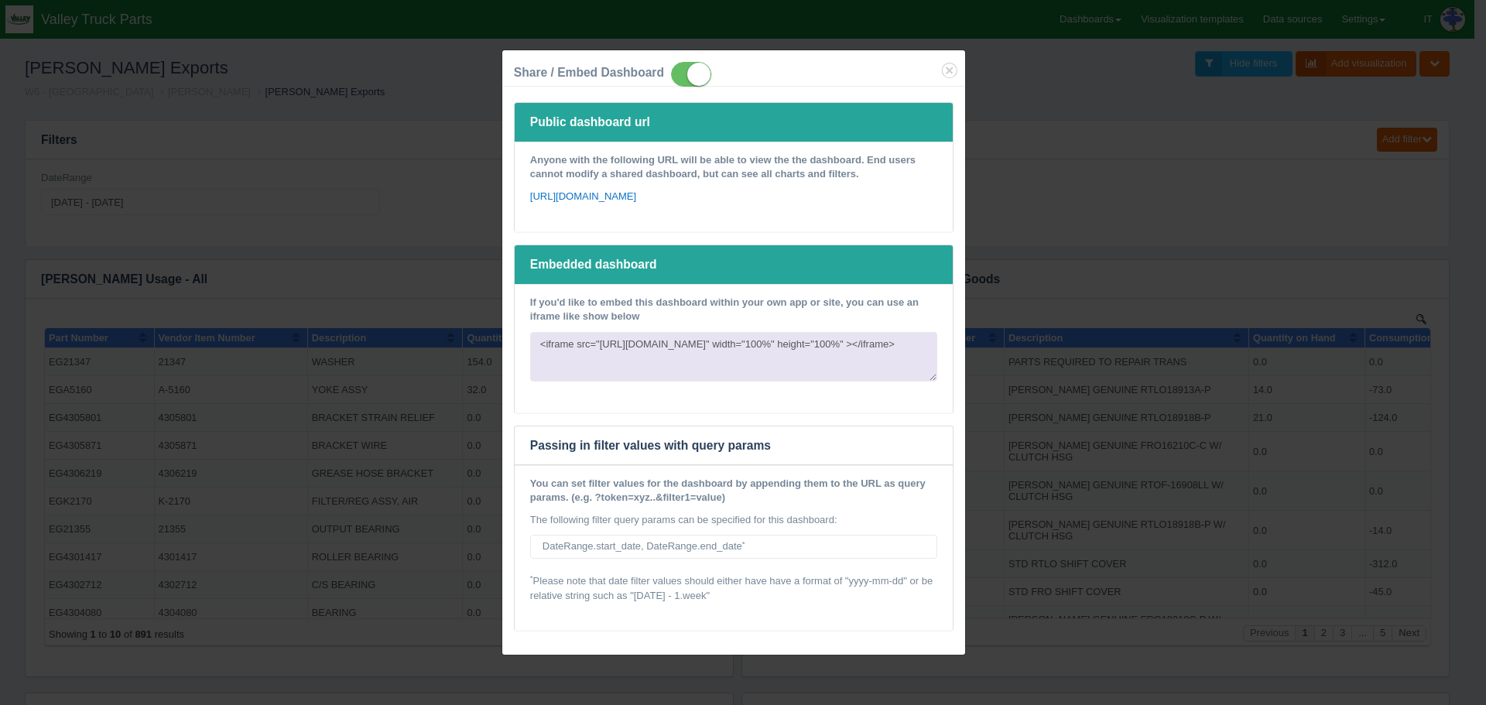
drag, startPoint x: 754, startPoint y: 211, endPoint x: 503, endPoint y: 192, distance: 251.5
click at [503, 192] on div "Public dashboard url Anyone with the following URL will be able to view the the…" at bounding box center [733, 378] width 463 height 553
drag, startPoint x: 749, startPoint y: 207, endPoint x: 529, endPoint y: 193, distance: 220.3
click at [529, 193] on div "Anyone with the following URL will be able to view the the dashboard. End users…" at bounding box center [734, 187] width 438 height 90
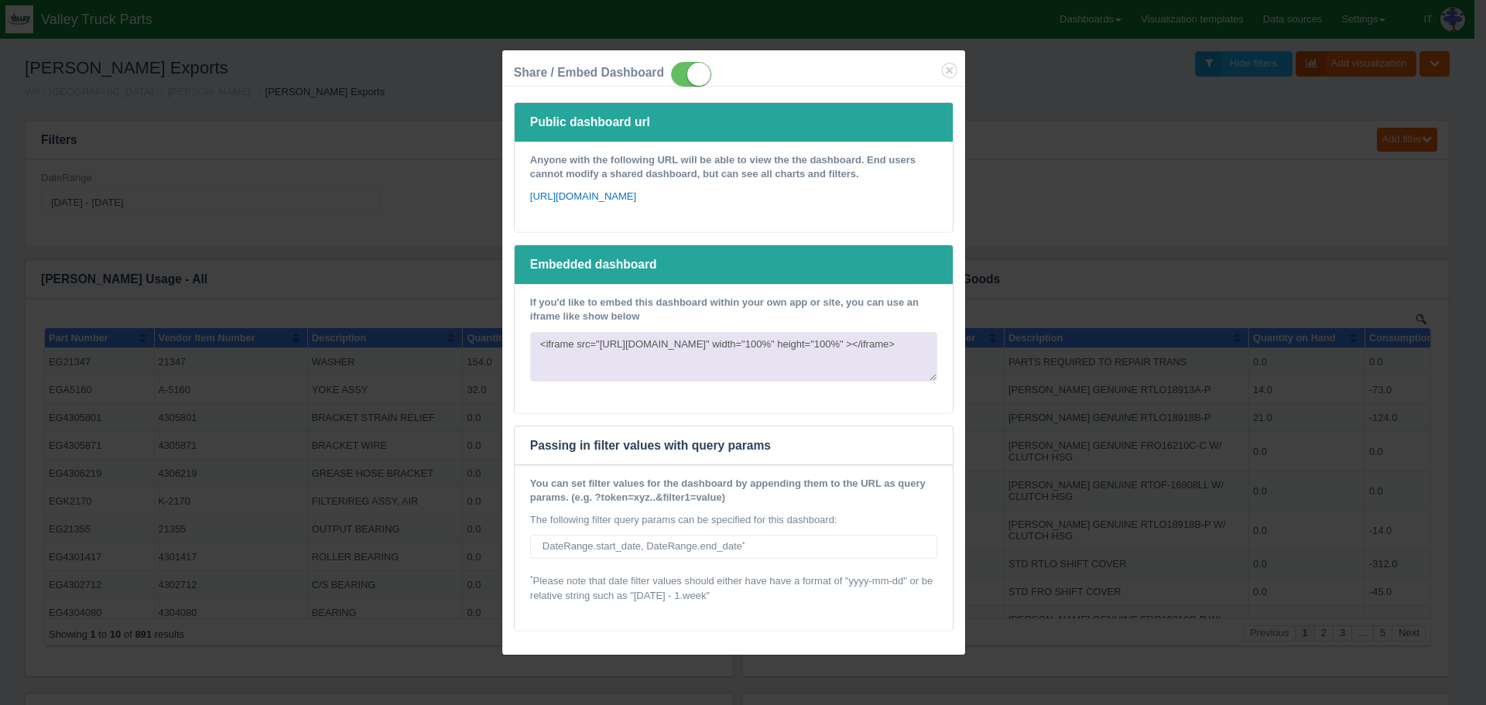
copy link "[URL][DOMAIN_NAME]"
click at [954, 61] on icon "Close" at bounding box center [950, 71] width 22 height 22
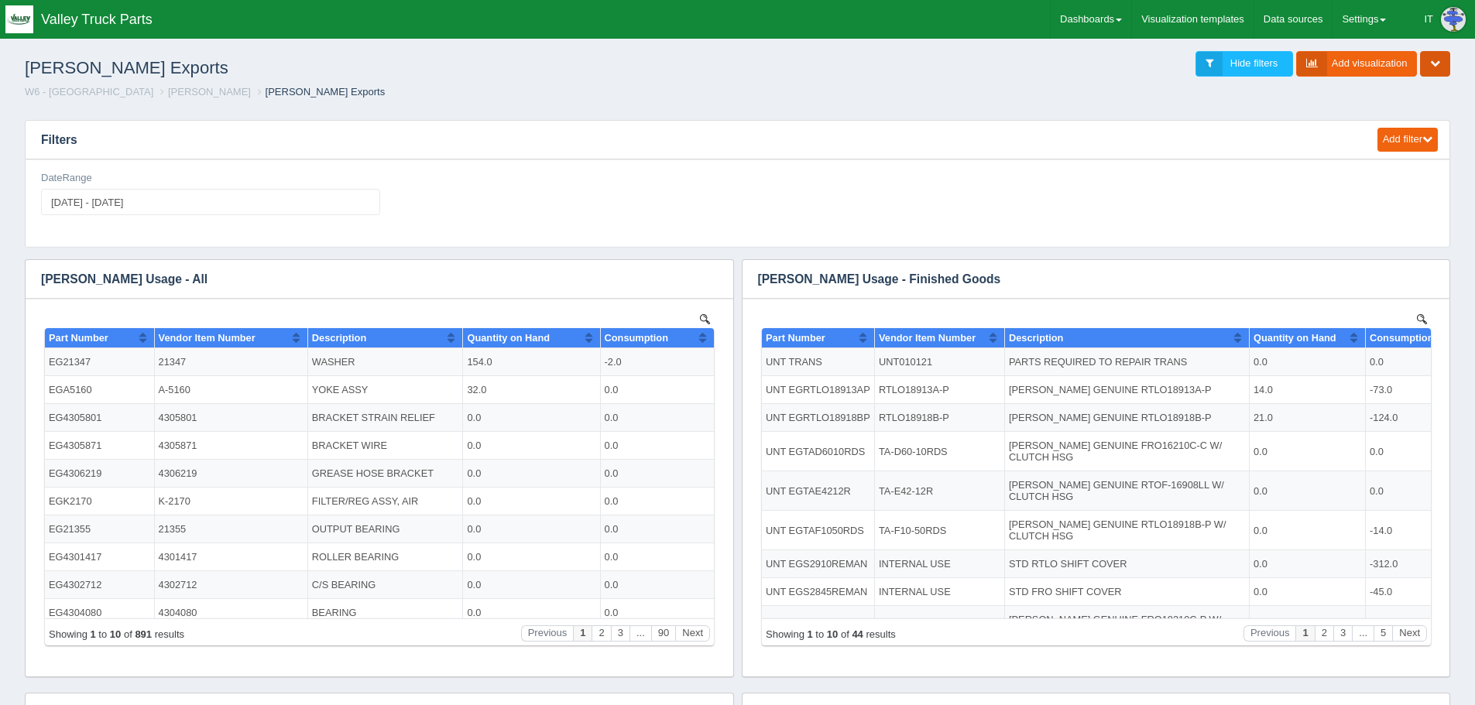
click at [1439, 65] on icon "button" at bounding box center [1435, 63] width 10 height 10
click at [1390, 156] on link "Share / Embed dashboard" at bounding box center [1383, 153] width 133 height 22
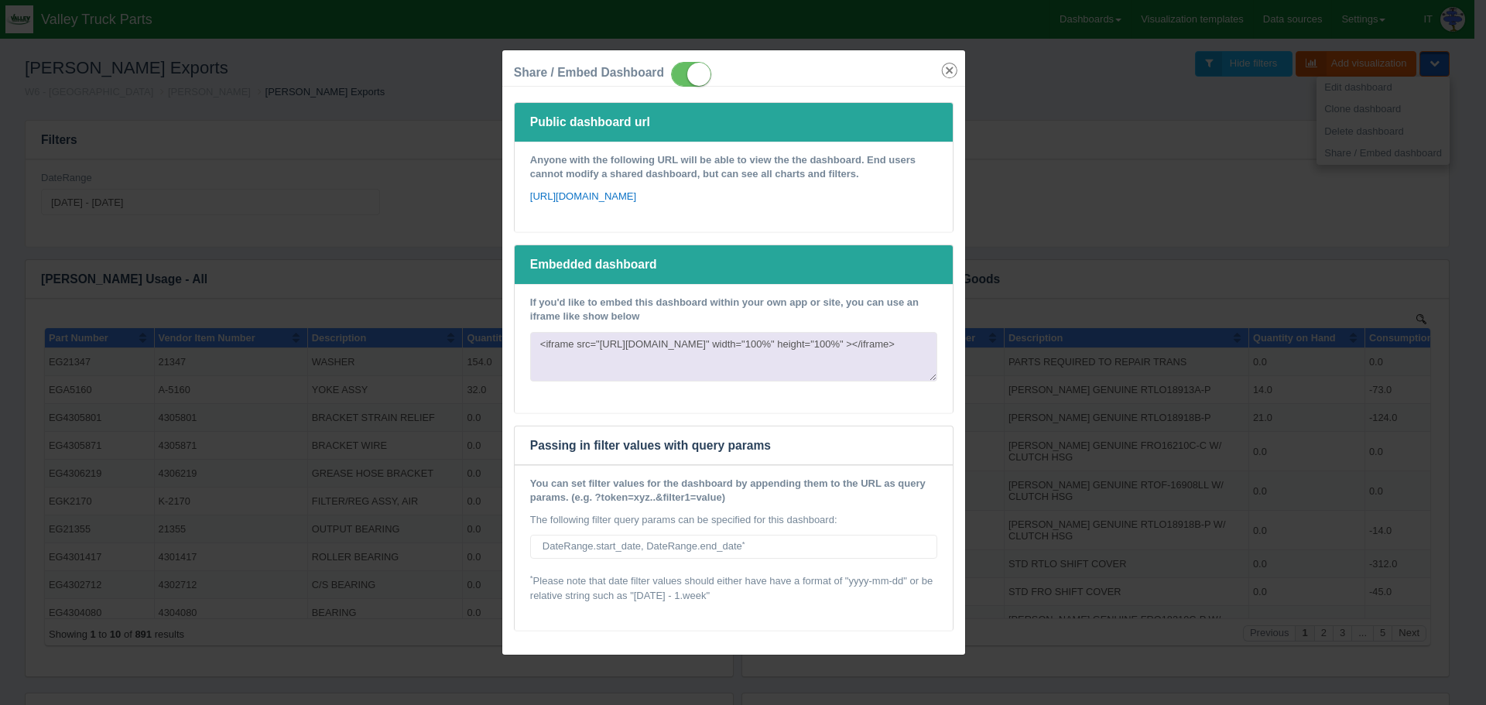
click at [949, 61] on icon "Close" at bounding box center [950, 71] width 22 height 22
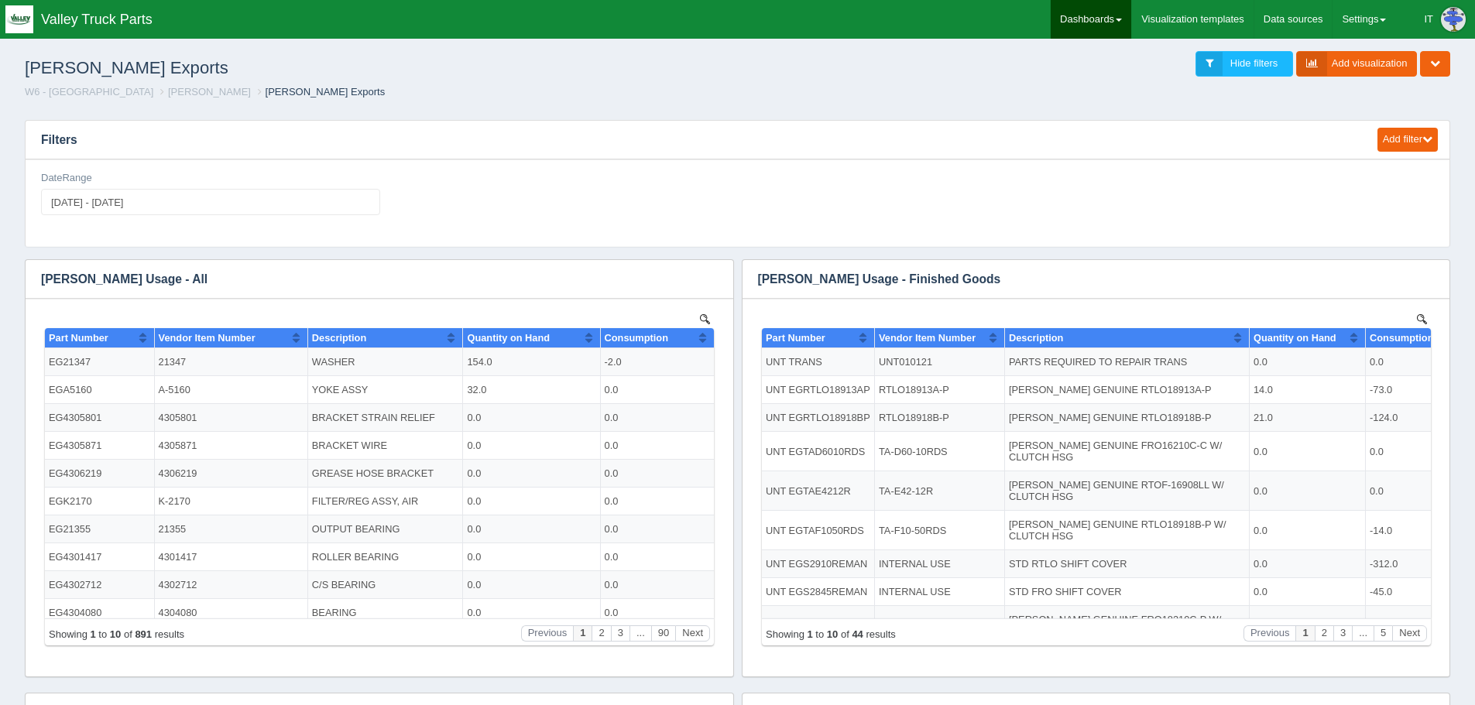
click at [1065, 23] on link "Dashboards" at bounding box center [1091, 19] width 81 height 39
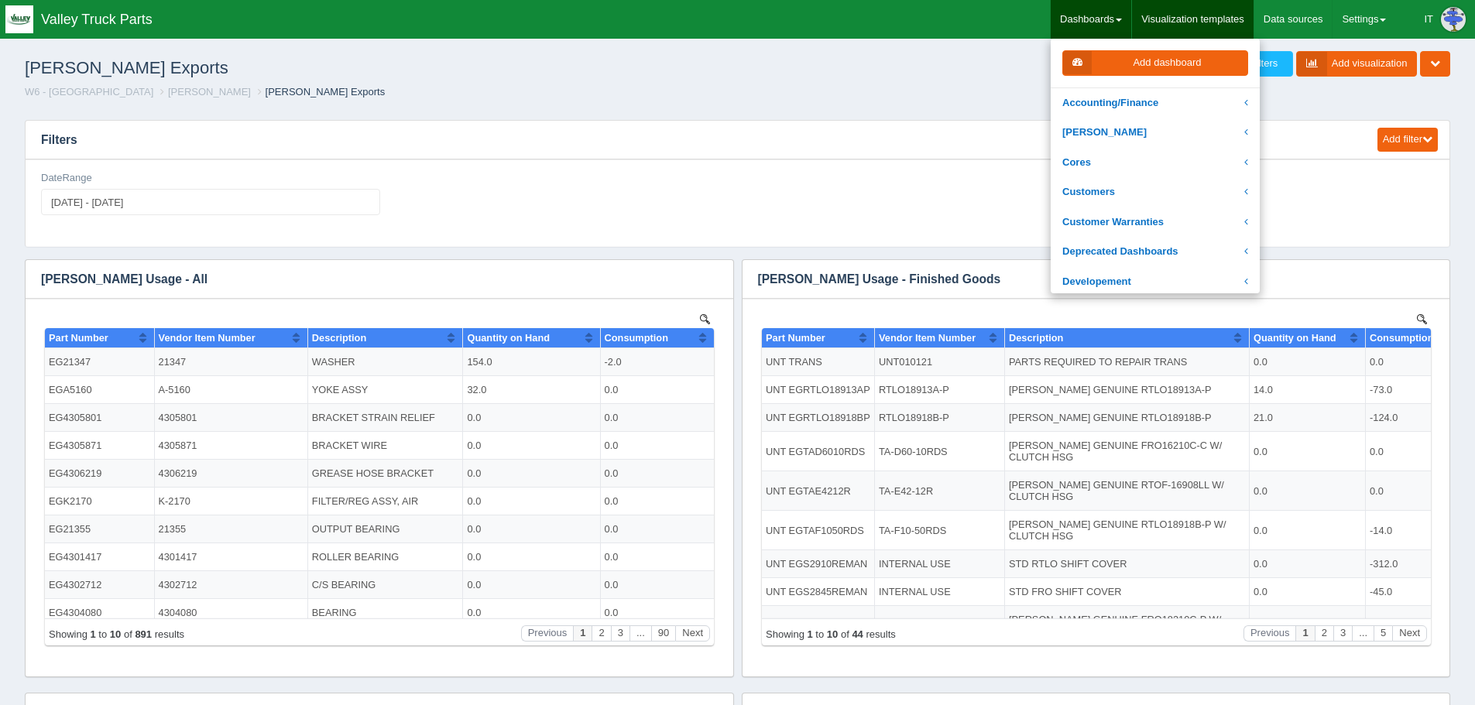
click at [1162, 26] on link "Visualization templates" at bounding box center [1193, 19] width 122 height 39
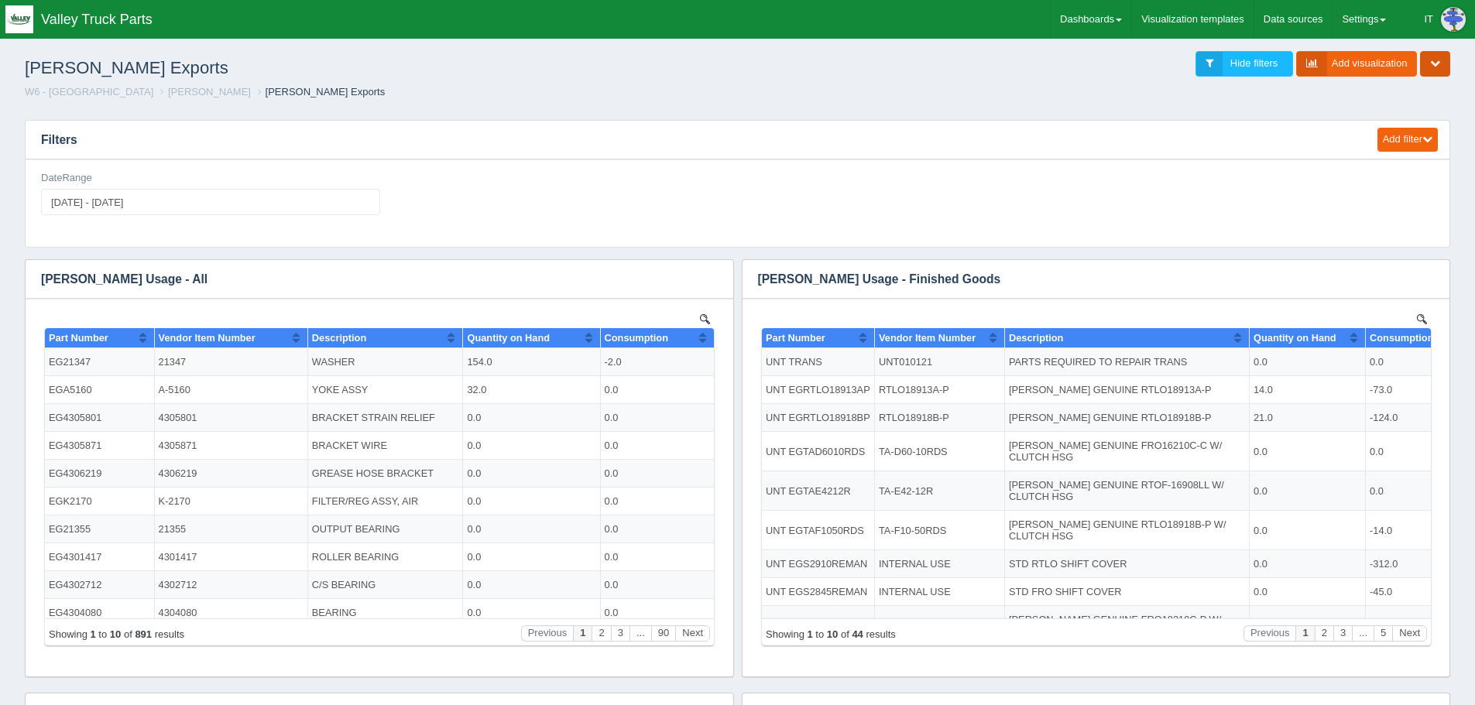
click at [1447, 70] on button "button" at bounding box center [1435, 64] width 30 height 26
click at [1378, 156] on link "Share / Embed dashboard" at bounding box center [1383, 153] width 133 height 22
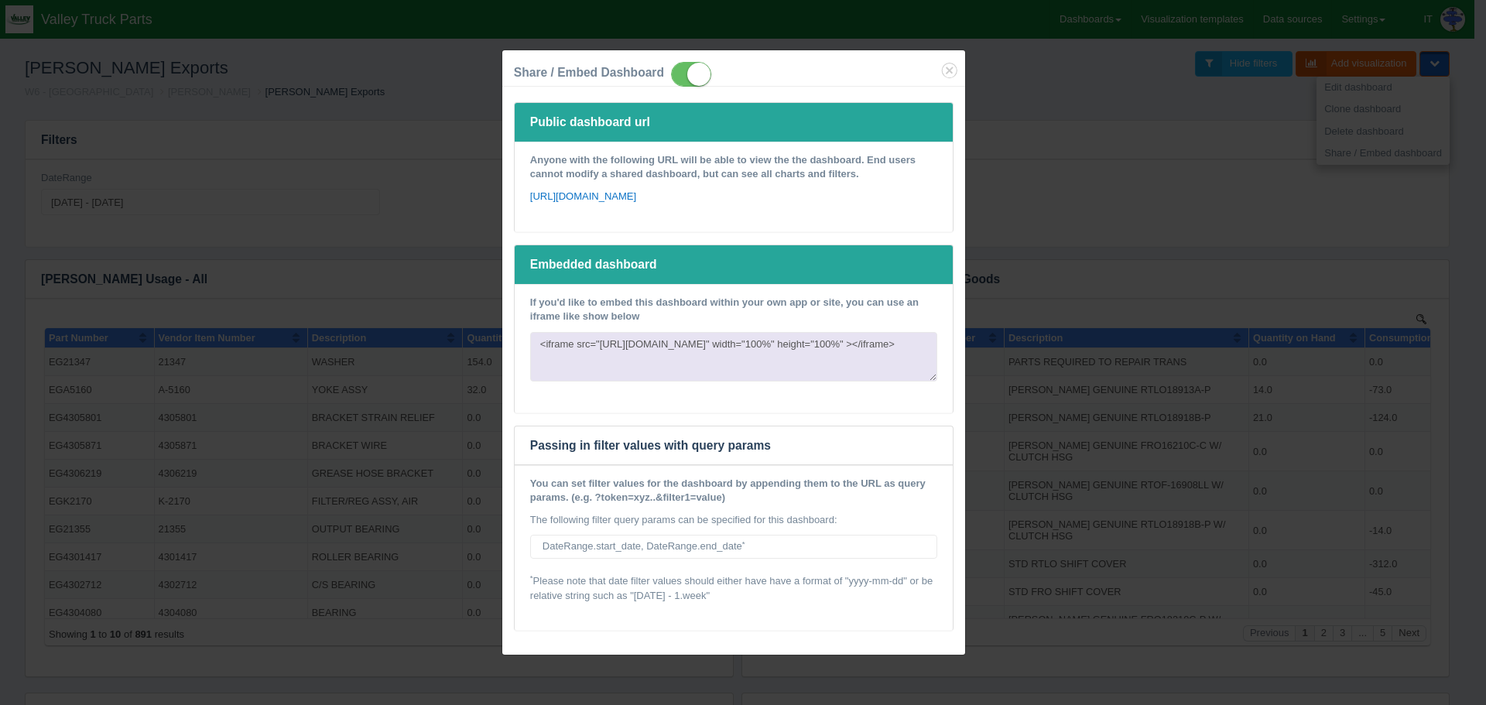
click at [1082, 127] on div "Share / Embed Dashboard Public dashboard url Anyone with the following URL will…" at bounding box center [743, 352] width 1486 height 705
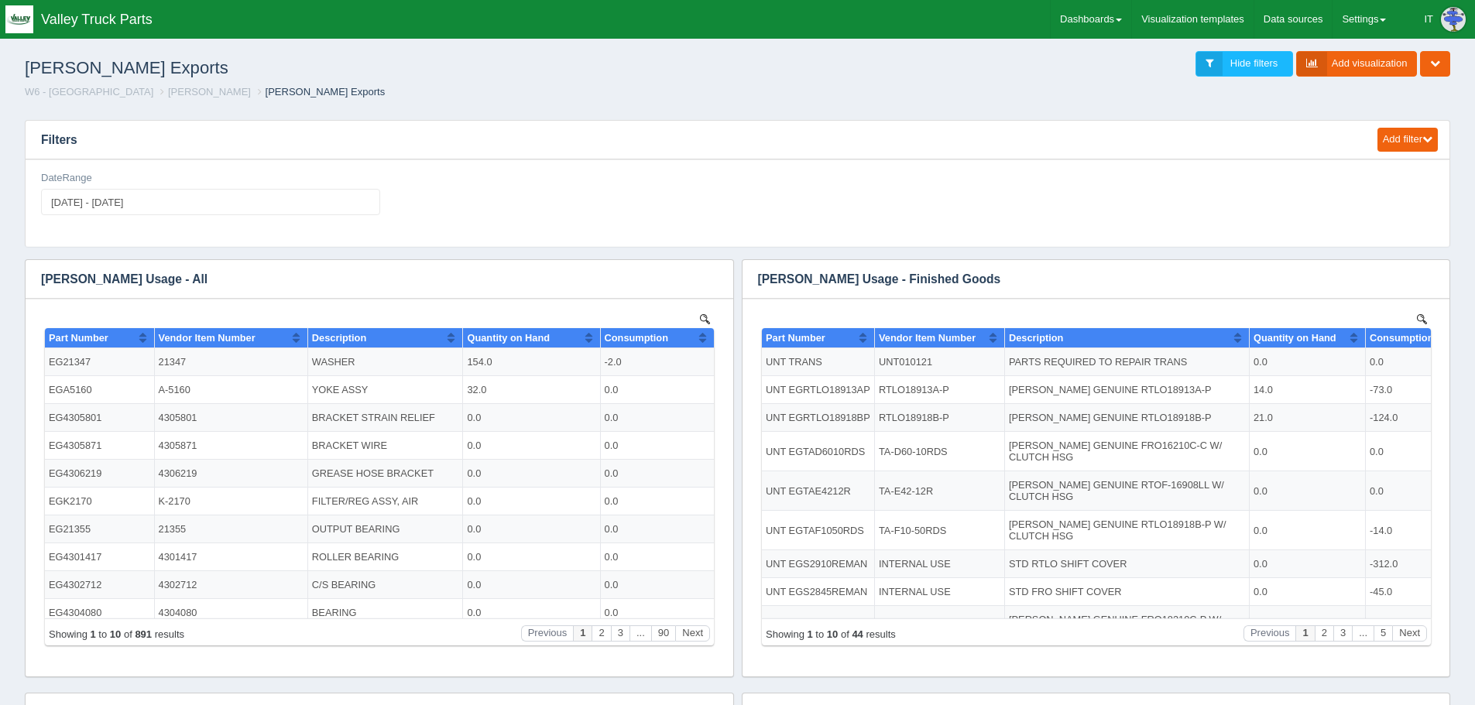
click at [1101, 87] on ol "W6 - Plainfield [PERSON_NAME] Exports" at bounding box center [737, 92] width 1450 height 15
click at [1443, 14] on img at bounding box center [1453, 19] width 25 height 25
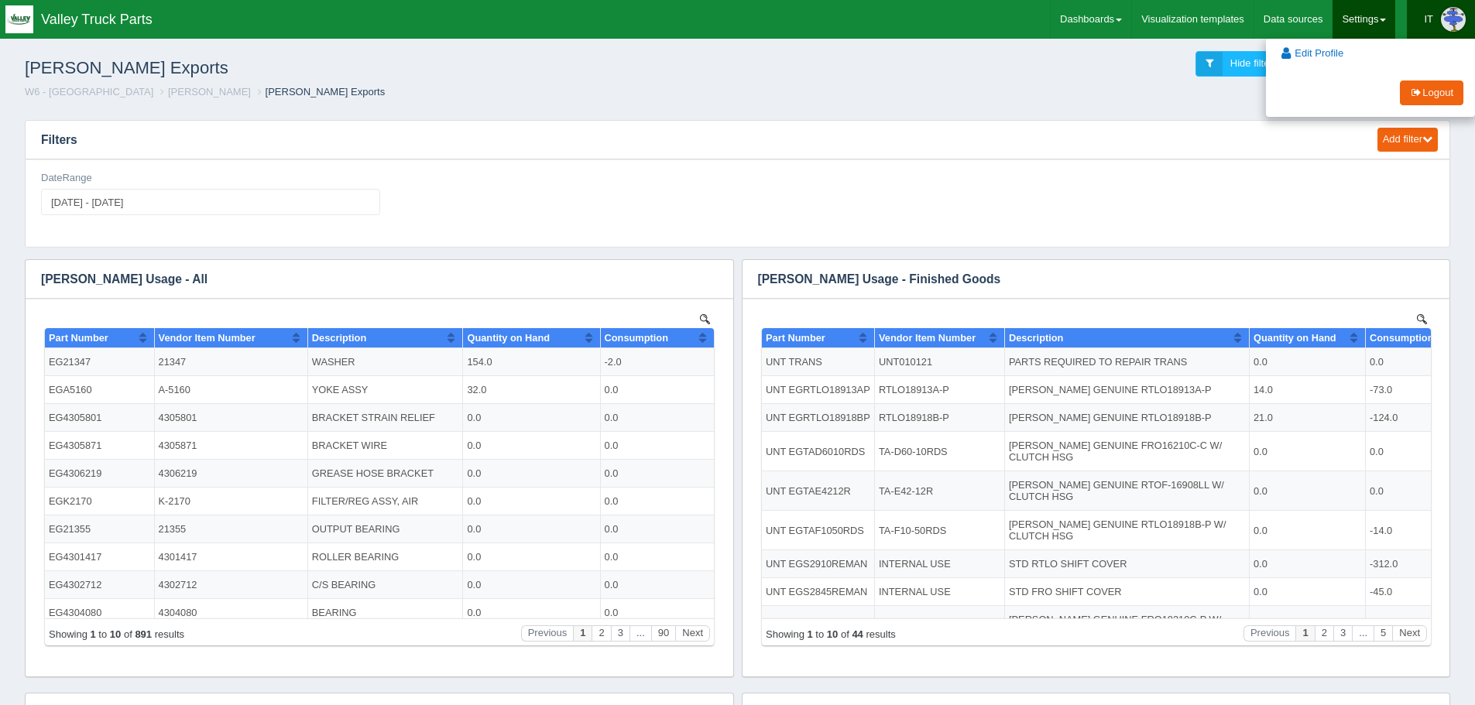
click at [1377, 15] on link "Settings" at bounding box center [1363, 19] width 63 height 39
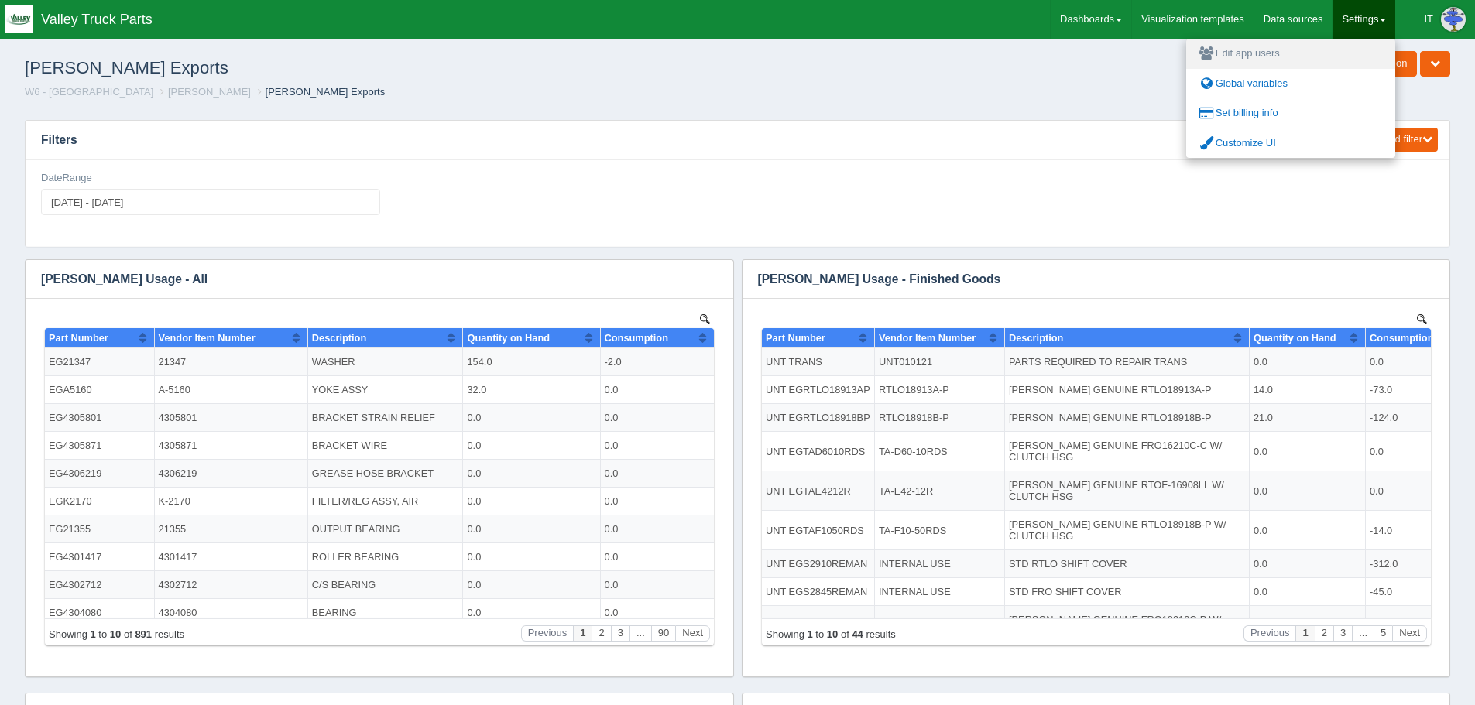
click at [1270, 48] on link "Edit app users" at bounding box center [1290, 54] width 209 height 30
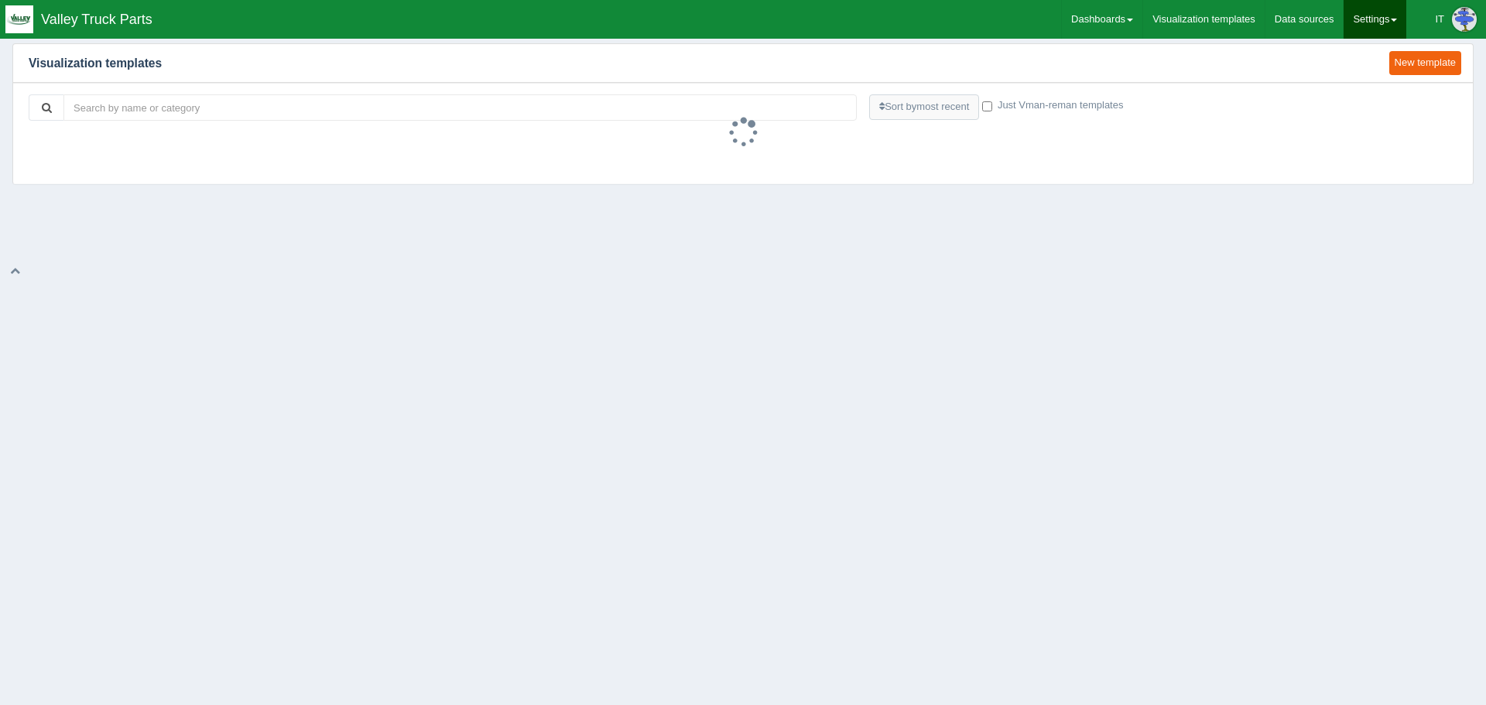
click at [1376, 29] on link "Settings" at bounding box center [1375, 19] width 63 height 39
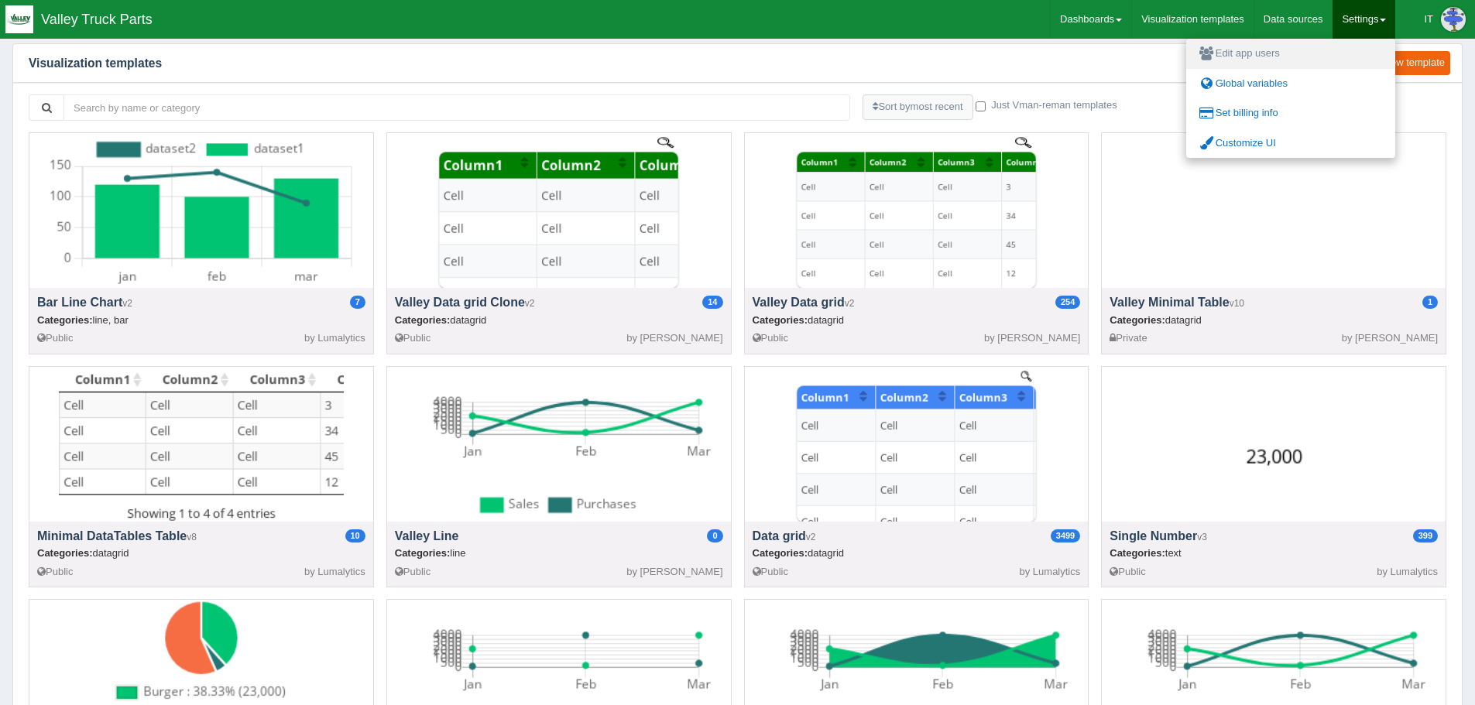
click at [1264, 46] on link "Edit app users" at bounding box center [1290, 54] width 209 height 30
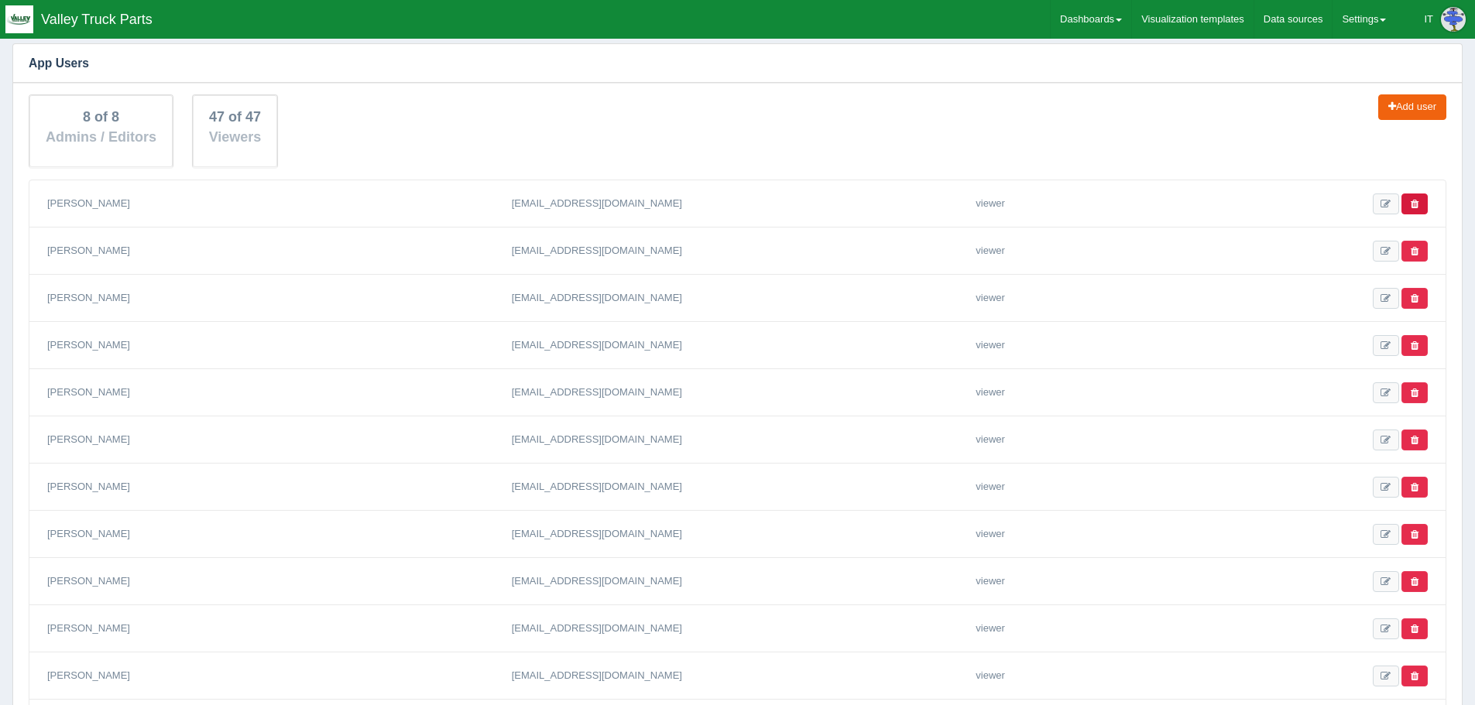
click at [1418, 206] on link at bounding box center [1414, 204] width 26 height 21
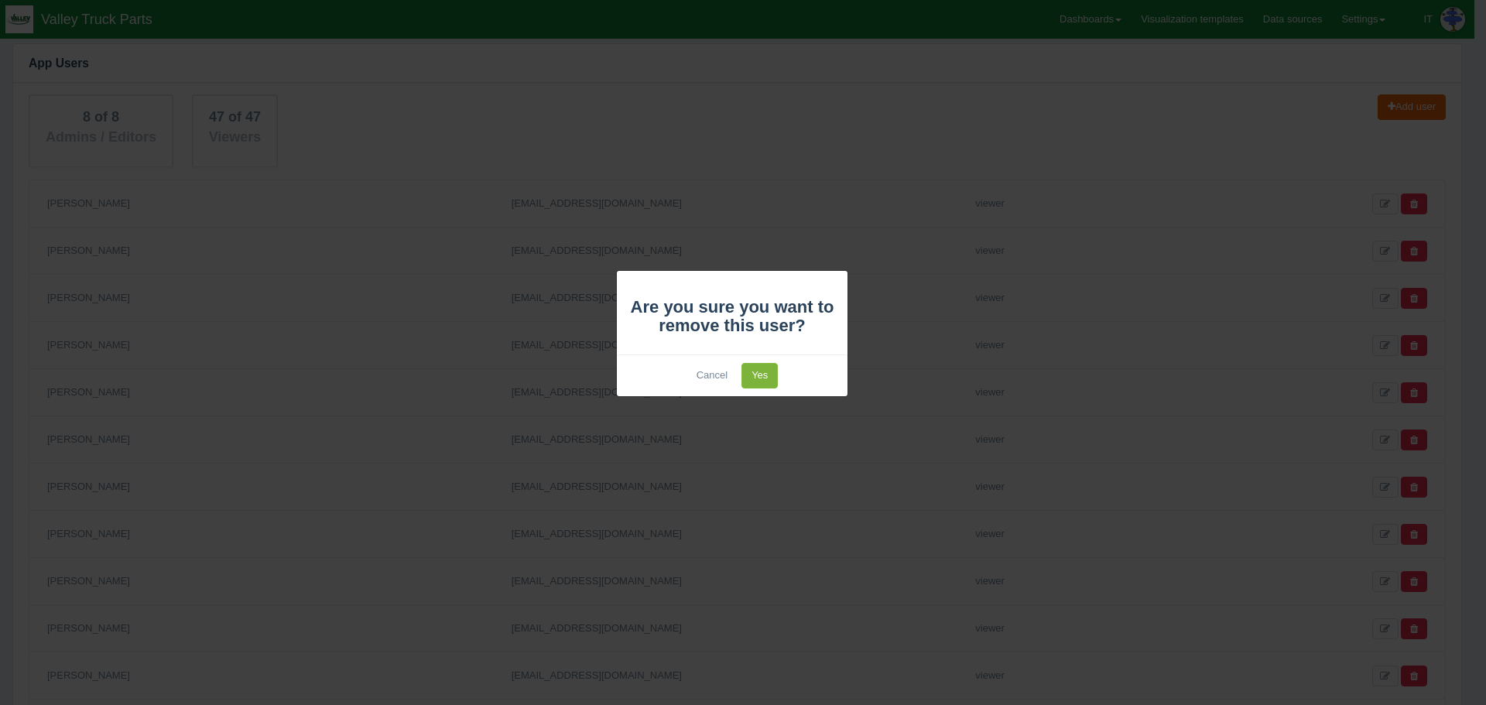
click at [752, 372] on link "Yes" at bounding box center [760, 376] width 36 height 26
